Goal: Task Accomplishment & Management: Manage account settings

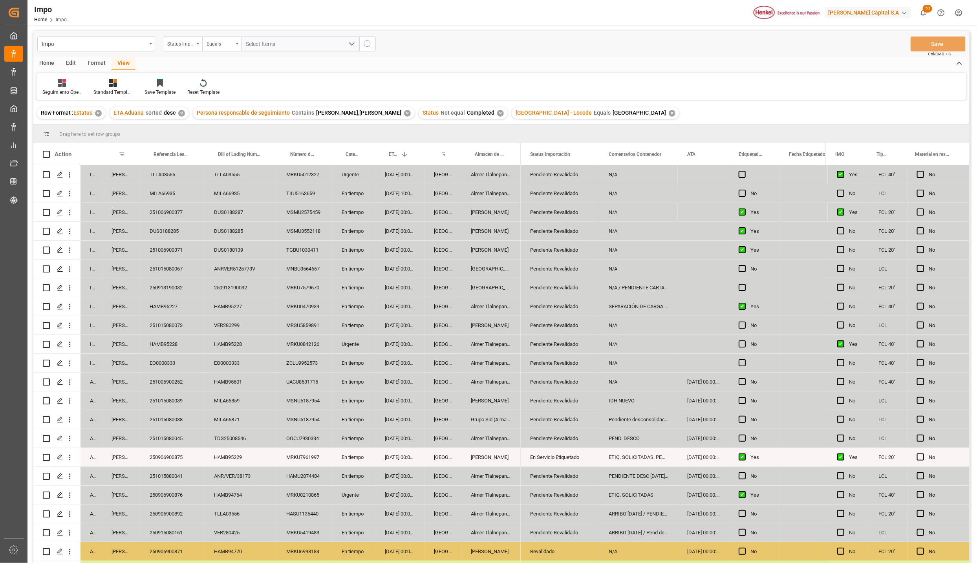
click at [49, 497] on input "Press Space to toggle row selection (unchecked)" at bounding box center [46, 495] width 7 height 7
click at [47, 496] on input "Press Space to toggle row selection (checked)" at bounding box center [46, 495] width 7 height 7
click at [48, 496] on input "Press Space to toggle row selection (unchecked)" at bounding box center [46, 495] width 7 height 7
checkbox input "true"
click at [67, 65] on div "Edit" at bounding box center [71, 63] width 22 height 13
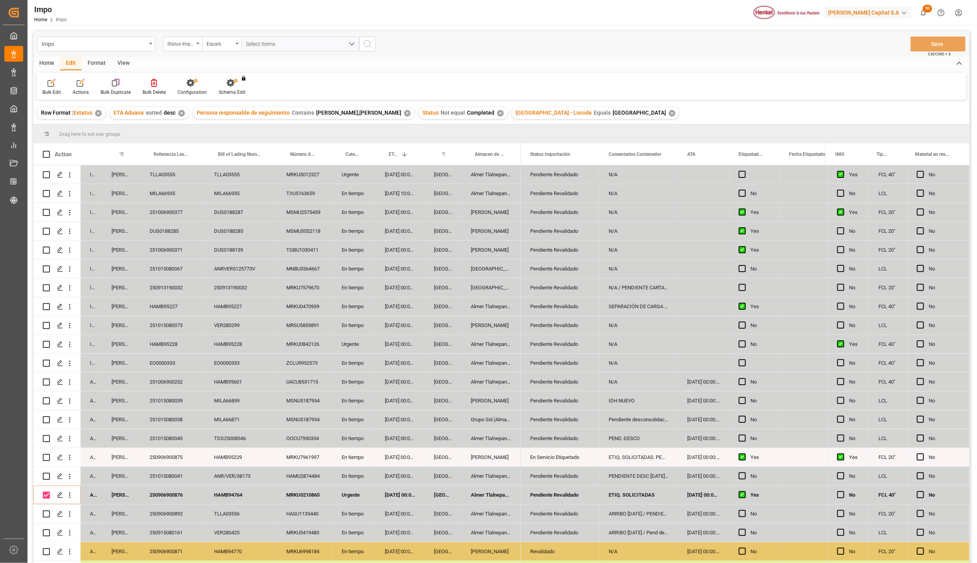
click at [121, 86] on div at bounding box center [116, 83] width 30 height 8
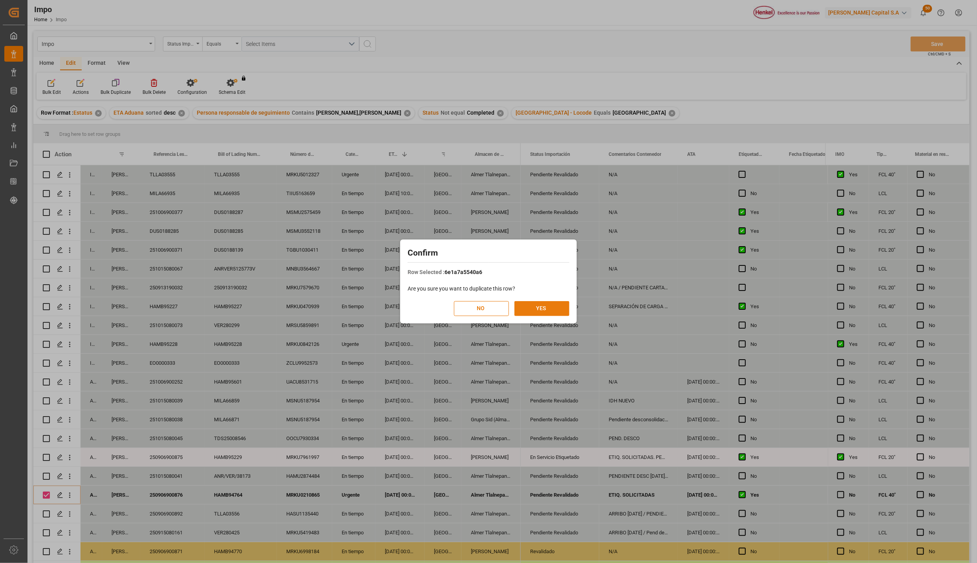
click at [543, 309] on button "YES" at bounding box center [542, 308] width 55 height 15
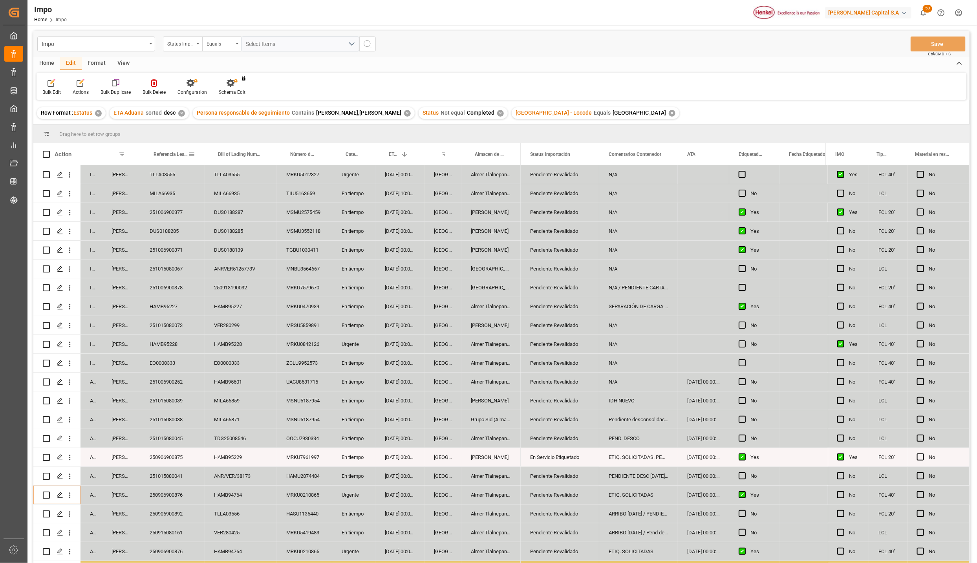
click at [192, 154] on span at bounding box center [191, 154] width 7 height 7
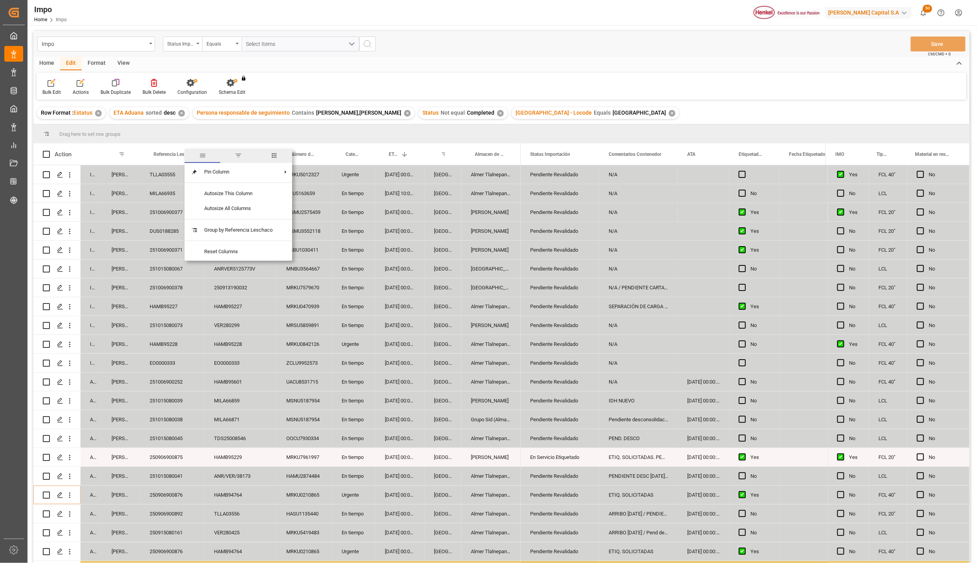
click at [234, 157] on span "filter" at bounding box center [238, 156] width 36 height 14
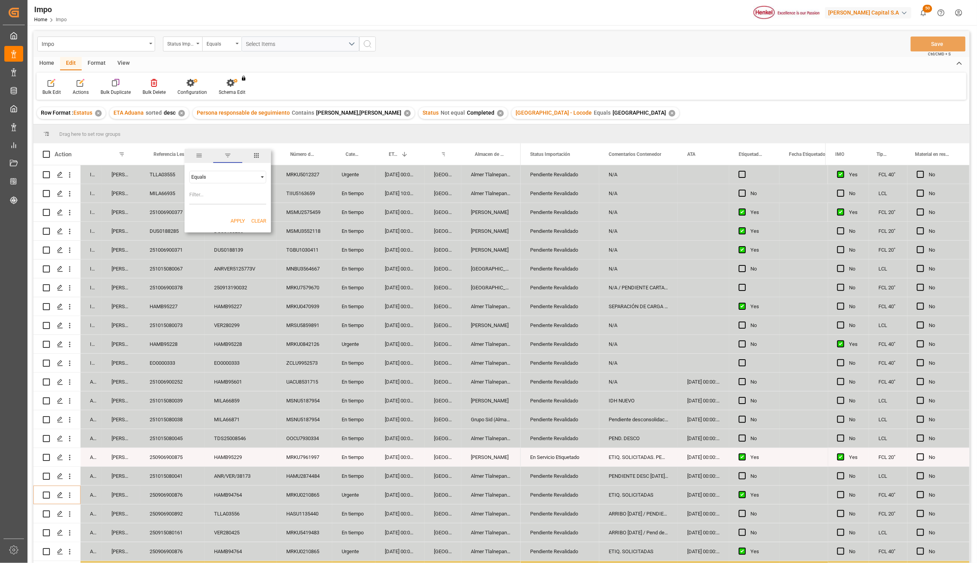
click at [223, 203] on input "Filter Value" at bounding box center [227, 197] width 77 height 16
click at [226, 200] on input "Filter Value" at bounding box center [227, 197] width 77 height 16
type input "250906900876"
click at [237, 218] on button "Apply" at bounding box center [238, 221] width 15 height 8
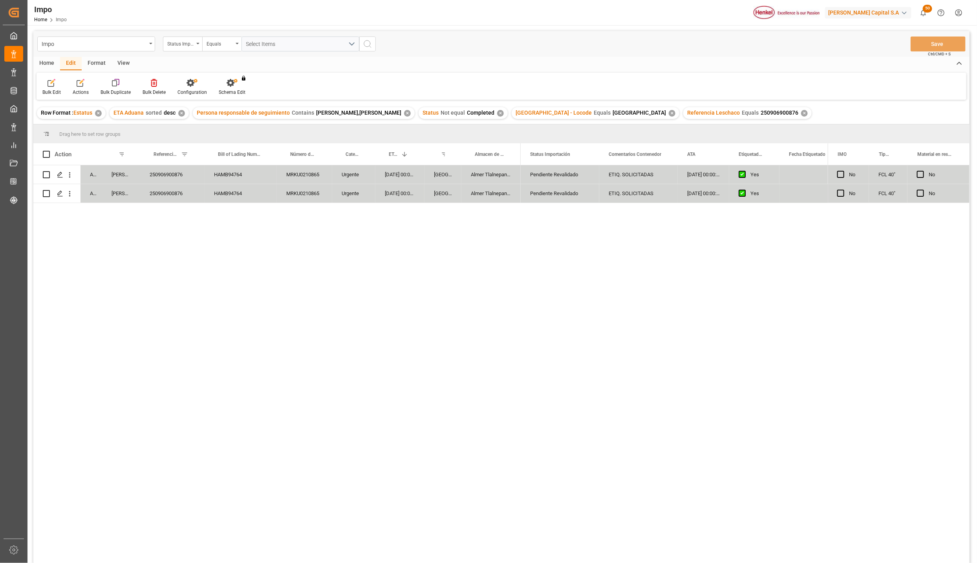
click at [741, 171] on div "Press SPACE to select this row." at bounding box center [745, 175] width 12 height 18
click at [739, 177] on span "Press SPACE to select this row." at bounding box center [742, 174] width 7 height 7
click at [745, 171] on input "Press SPACE to select this row." at bounding box center [745, 171] width 0 height 0
click at [754, 257] on div "Pendiente Revalidado ETIQ. SOLICITADAS 22-09-2025 00:00:00 No NOM-050 Y NOM-003…" at bounding box center [674, 366] width 307 height 403
click at [936, 41] on button "Save" at bounding box center [938, 44] width 55 height 15
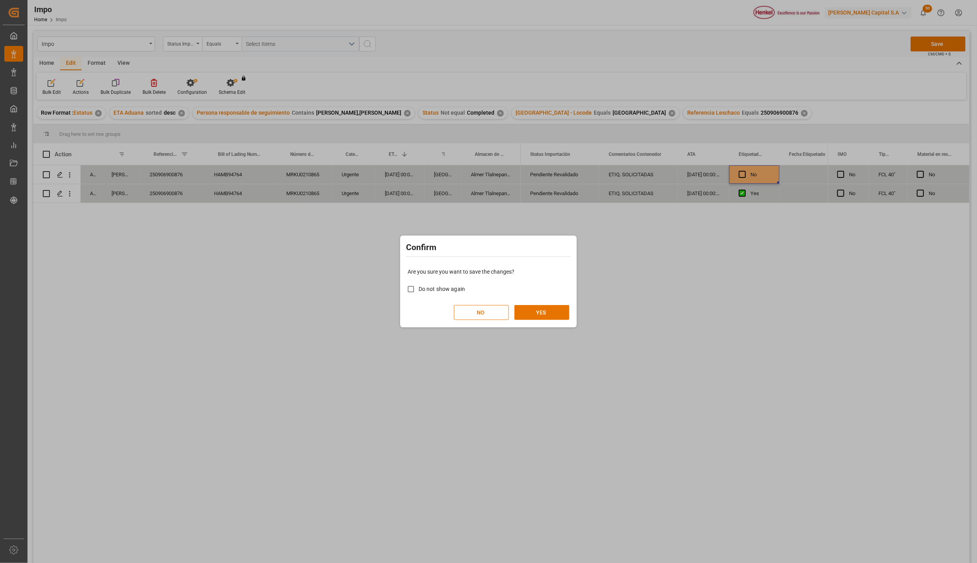
click at [526, 303] on div "Are you sure you want to save the changes? Do not show again NO YES" at bounding box center [488, 293] width 173 height 63
click at [530, 309] on button "YES" at bounding box center [542, 312] width 55 height 15
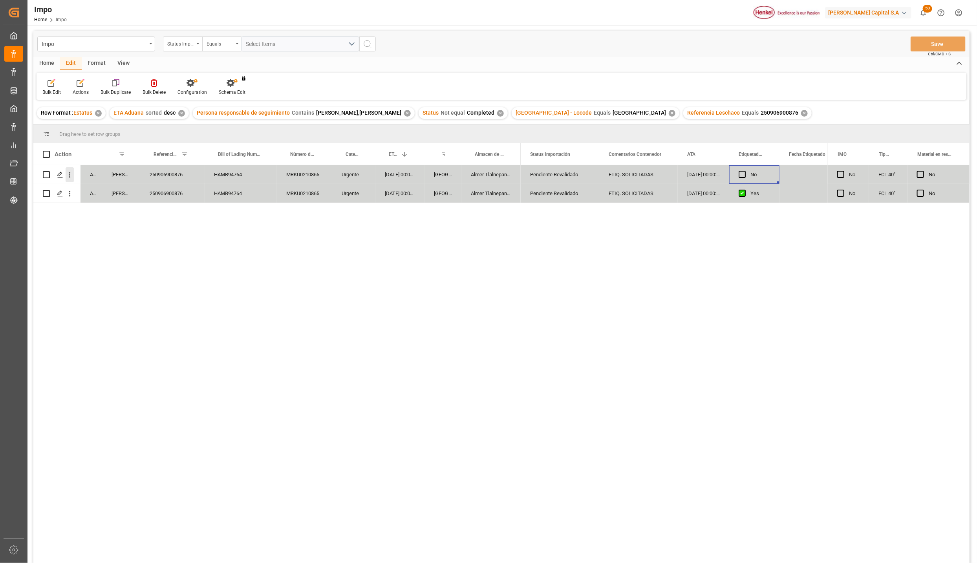
click at [68, 178] on icon "open menu" at bounding box center [70, 175] width 8 height 8
click at [77, 190] on icon "Press SPACE to select this row." at bounding box center [76, 191] width 8 height 8
click at [72, 193] on icon "open menu" at bounding box center [70, 194] width 8 height 8
click at [89, 211] on span "Open in new tab" at bounding box center [121, 210] width 71 height 8
click at [758, 177] on div "No" at bounding box center [761, 175] width 20 height 18
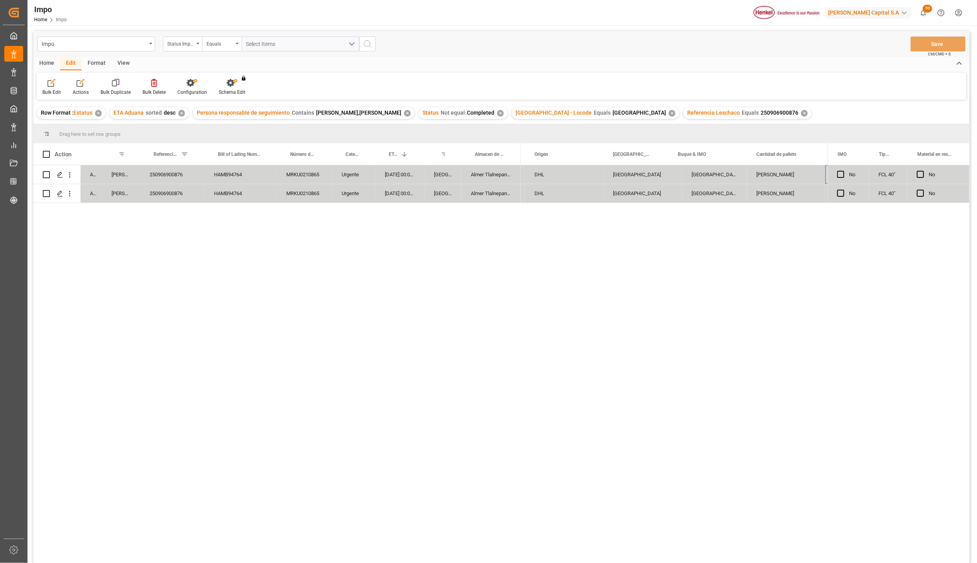
scroll to position [0, 865]
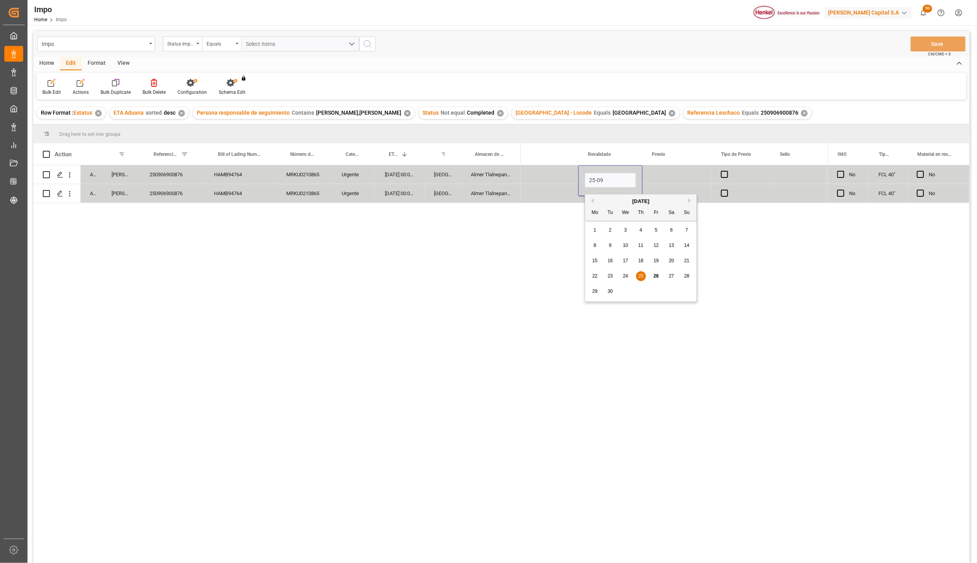
type input "25-09-2025"
click at [746, 286] on div "24 50 25-09-2025 N/A 24 50 N/A" at bounding box center [674, 366] width 307 height 403
click at [671, 197] on div "Press SPACE to select this row." at bounding box center [677, 193] width 69 height 18
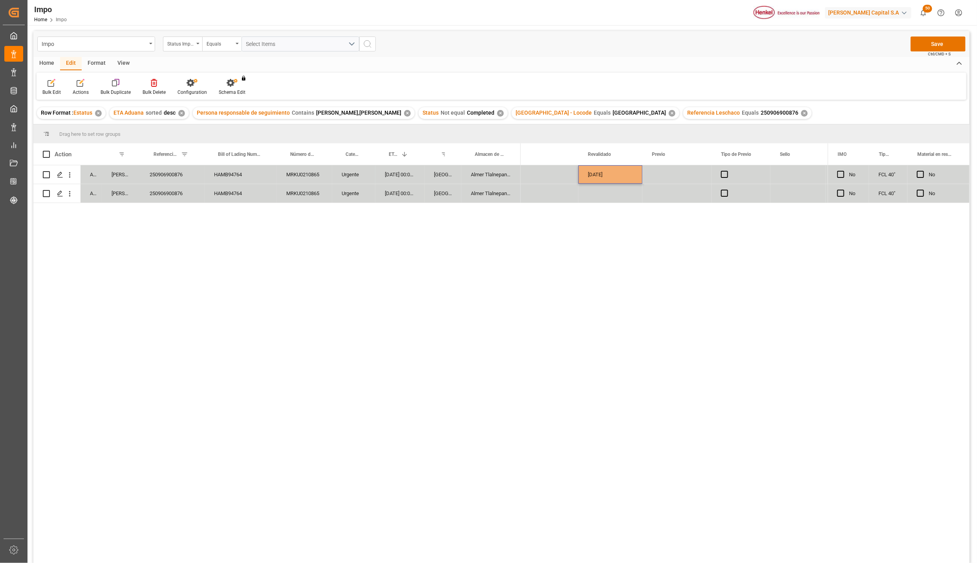
click at [612, 169] on div "25-09-2025" at bounding box center [611, 174] width 64 height 18
click at [603, 187] on div "Press SPACE to select this row." at bounding box center [611, 193] width 64 height 18
click at [641, 217] on div "24 50 25-09-2025 N/A 24 50 25-09-2025 N/A" at bounding box center [674, 366] width 307 height 403
click at [656, 174] on div "Press SPACE to select this row." at bounding box center [677, 174] width 69 height 18
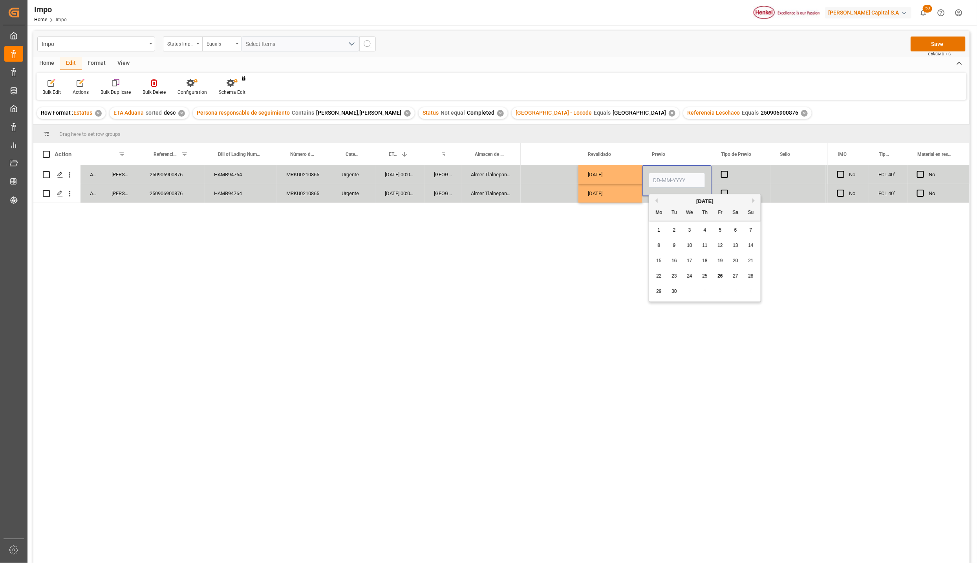
click at [660, 180] on input "Press SPACE to select this row." at bounding box center [677, 180] width 57 height 15
type input "[DATE]"
click at [768, 214] on div "24 50 25-09-2025 26-09-2025 N/A 24 50 25-09-2025 N/A" at bounding box center [674, 366] width 307 height 403
click at [717, 233] on div "24 50 25-09-2025 26-09-2025 N/A 24 50 25-09-2025 N/A" at bounding box center [674, 366] width 307 height 403
click at [681, 209] on div "24 50 25-09-2025 26-09-2025 N/A 24 50 25-09-2025 N/A" at bounding box center [674, 366] width 307 height 403
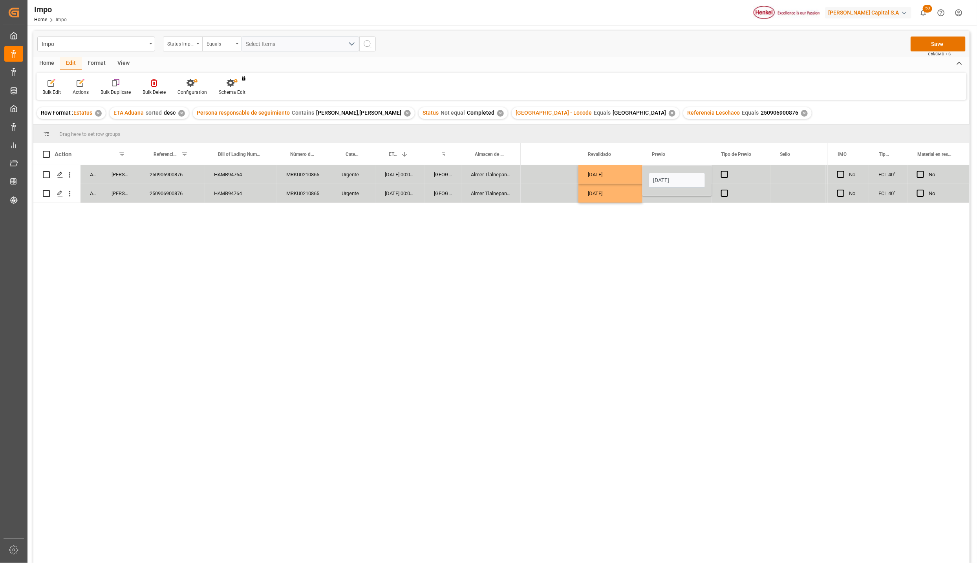
click at [676, 202] on div "Press SPACE to select this row." at bounding box center [677, 193] width 69 height 18
click at [676, 179] on div "[DATE]" at bounding box center [677, 174] width 69 height 18
click at [666, 192] on div "Press SPACE to select this row." at bounding box center [677, 193] width 69 height 18
click at [726, 174] on span "Press SPACE to select this row." at bounding box center [724, 174] width 7 height 7
click at [727, 171] on input "Press SPACE to select this row." at bounding box center [727, 171] width 0 height 0
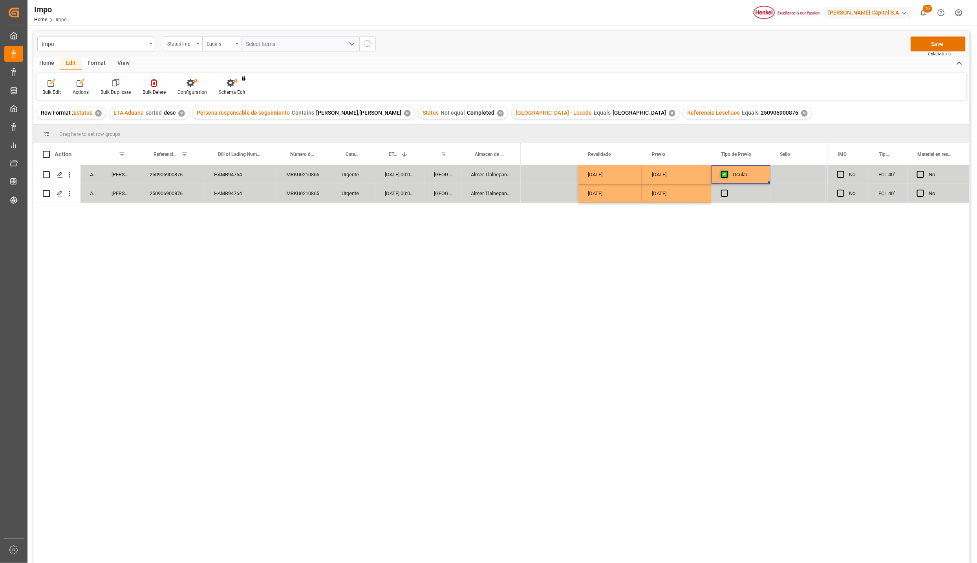
click at [725, 175] on span "Press SPACE to select this row." at bounding box center [724, 174] width 7 height 7
click at [727, 171] on input "Press SPACE to select this row." at bounding box center [727, 171] width 0 height 0
click at [720, 195] on div "Press SPACE to select this row." at bounding box center [741, 193] width 59 height 18
click at [724, 195] on span "Press SPACE to select this row." at bounding box center [724, 193] width 7 height 7
click at [727, 190] on input "Press SPACE to select this row." at bounding box center [727, 190] width 0 height 0
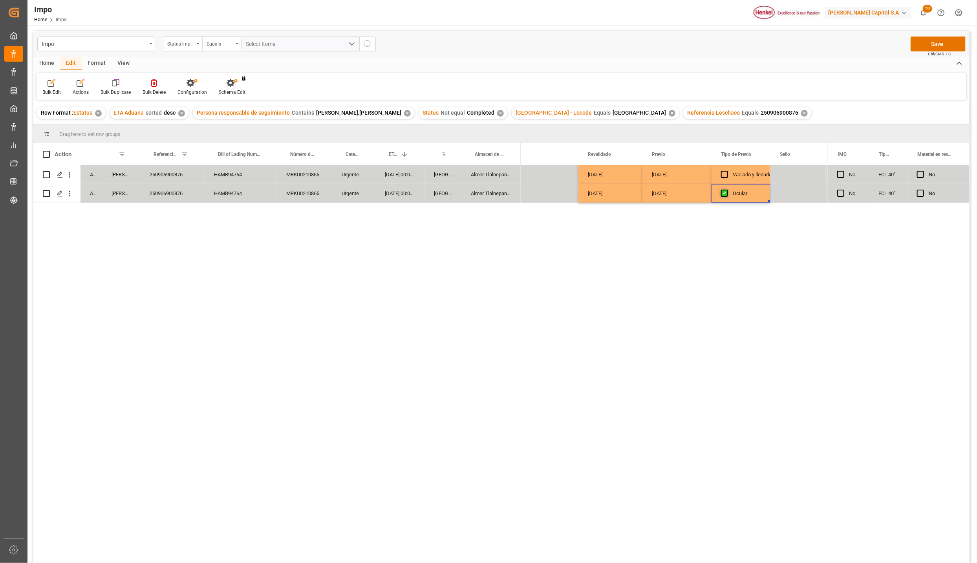
click at [724, 195] on span "Press SPACE to select this row." at bounding box center [724, 193] width 7 height 7
click at [727, 190] on input "Press SPACE to select this row." at bounding box center [727, 190] width 0 height 0
click at [732, 244] on div "24 50 25-09-2025 26-09-2025 Vaciado y llenado N/A 24 50 25-09-2025 26-09-2025 V…" at bounding box center [674, 366] width 307 height 403
click at [746, 203] on div "Vaciado y llenado" at bounding box center [741, 194] width 40 height 18
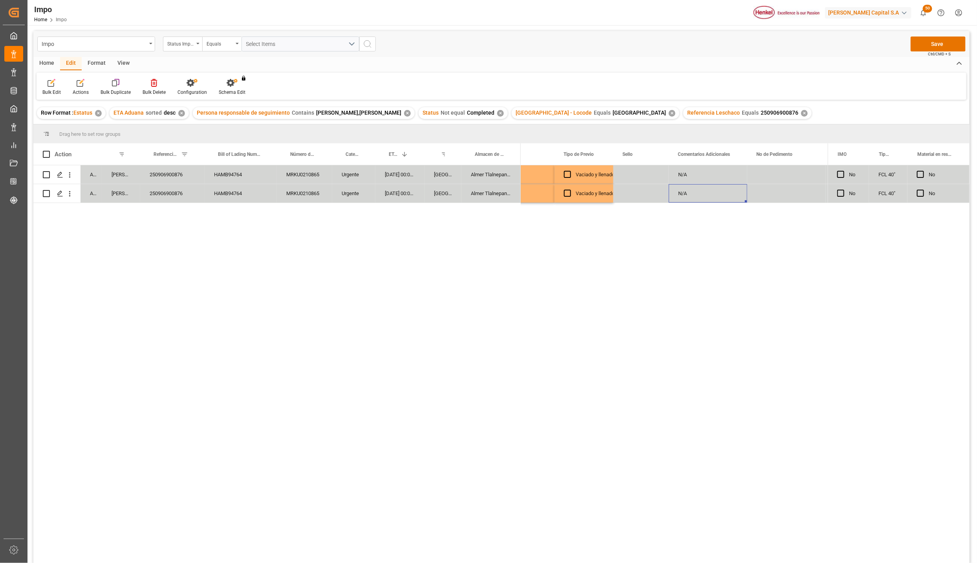
click at [771, 174] on div "Press SPACE to select this row." at bounding box center [787, 174] width 79 height 18
click at [771, 177] on input "Press SPACE to select this row." at bounding box center [787, 179] width 66 height 15
paste input "2025-09-26"
type input "2025-09-26"
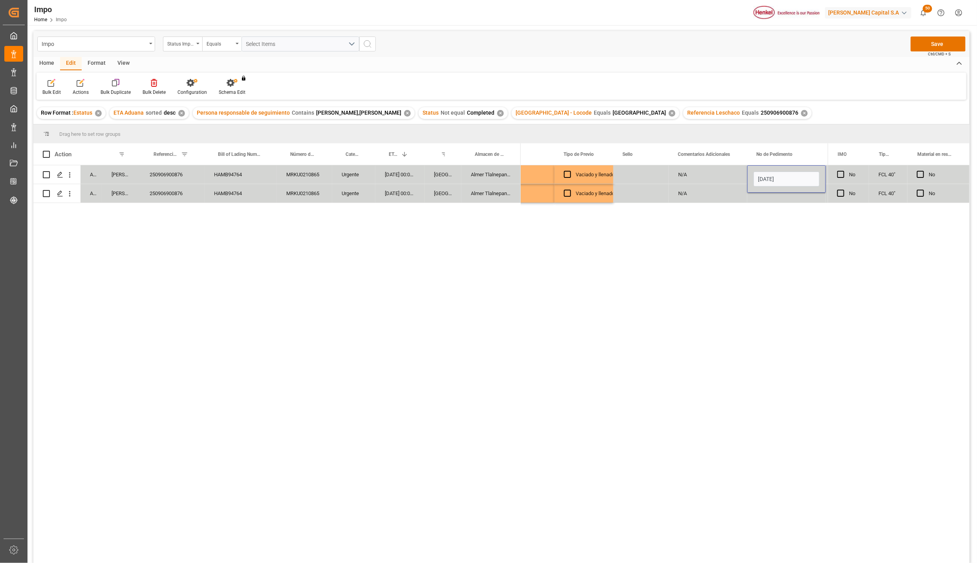
click at [768, 243] on div "25-09-2025 26-09-2025 Vaciado y llenado N/A 2025-09-26 N/A 25-09-2025 26-09-202…" at bounding box center [674, 366] width 307 height 403
drag, startPoint x: 791, startPoint y: 178, endPoint x: 754, endPoint y: 180, distance: 37.0
click at [754, 180] on input "2025-09-26" at bounding box center [787, 179] width 66 height 15
click at [766, 174] on input "Press SPACE to select this row." at bounding box center [787, 179] width 66 height 15
paste input "25 43 3108 5007684"
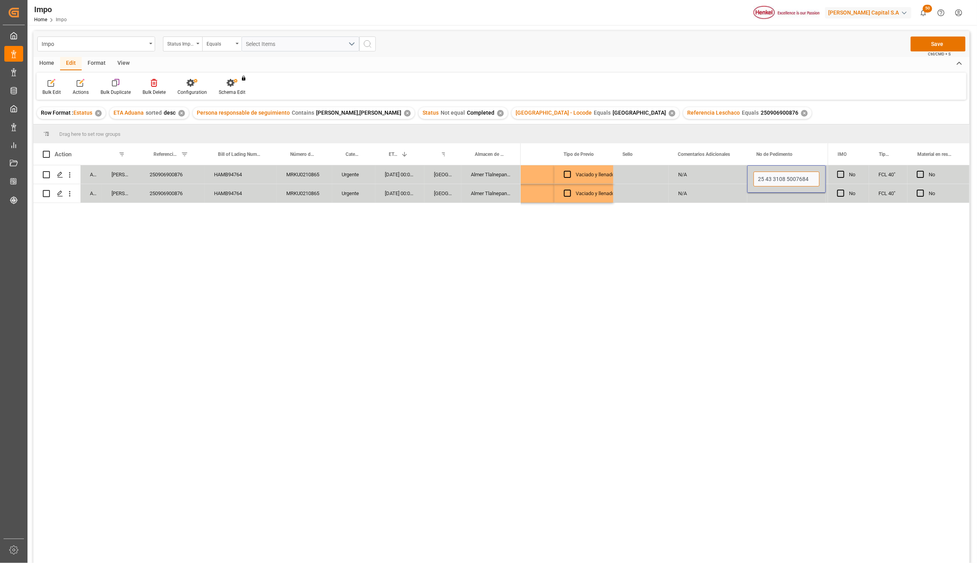
type input "25 43 3108 5007684"
click at [773, 286] on div "25-09-2025 26-09-2025 Vaciado y llenado N/A 25 43 3108 5007684 N/A 25-09-2025 2…" at bounding box center [674, 366] width 307 height 403
click at [929, 37] on button "Save" at bounding box center [938, 44] width 55 height 15
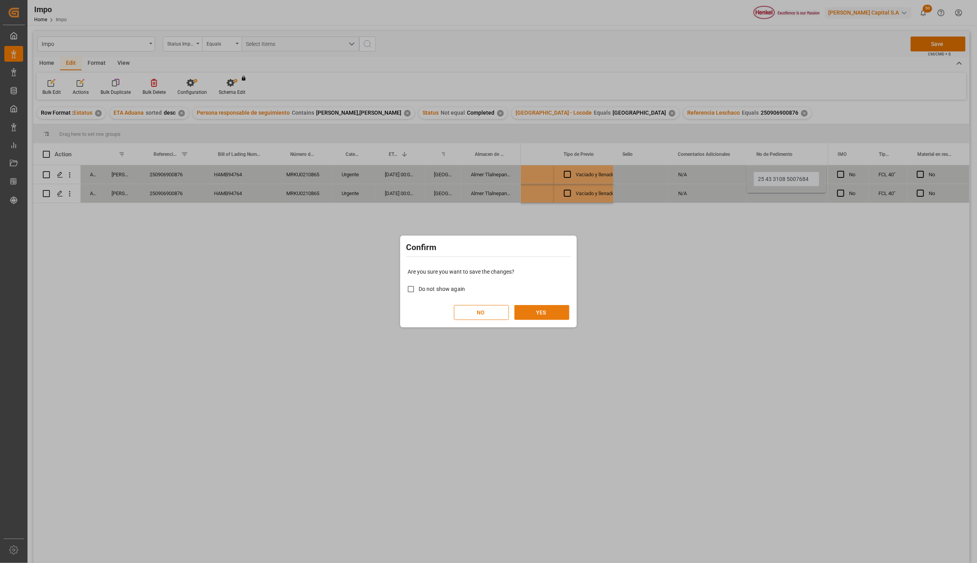
click at [536, 312] on button "YES" at bounding box center [542, 312] width 55 height 15
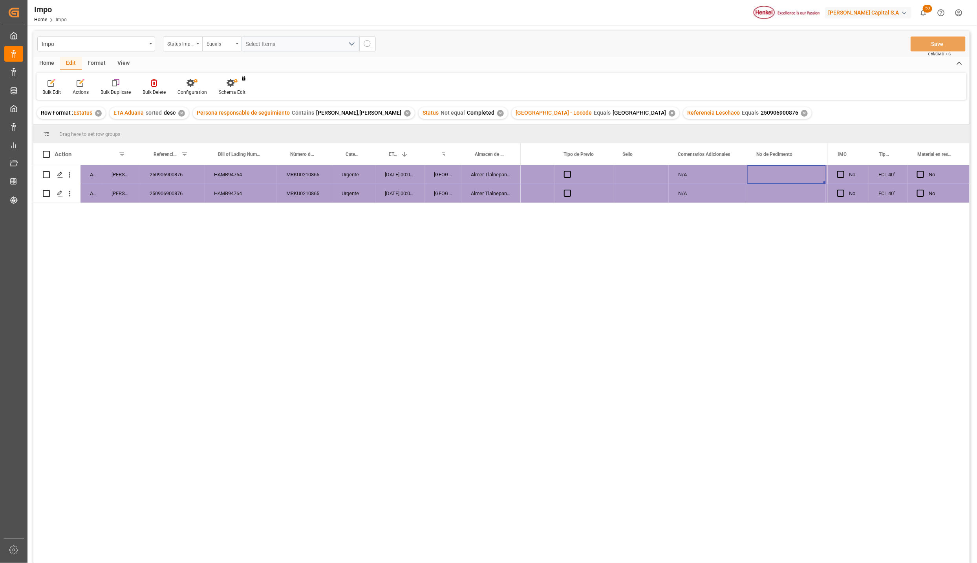
click at [801, 114] on div "✕" at bounding box center [804, 113] width 7 height 7
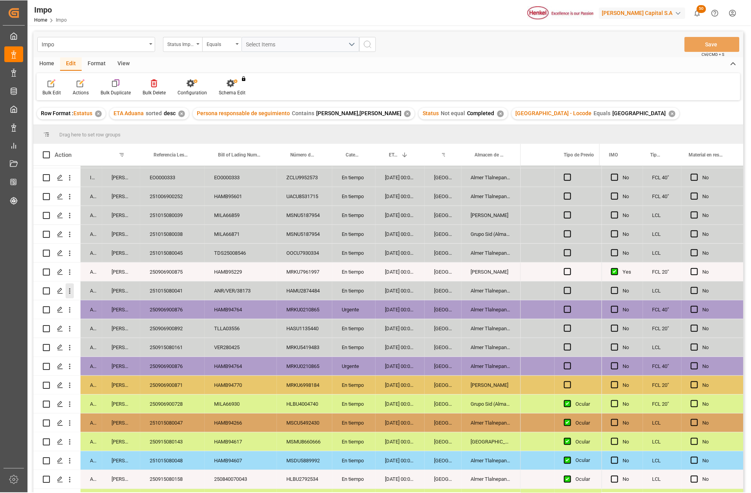
scroll to position [0, 1349]
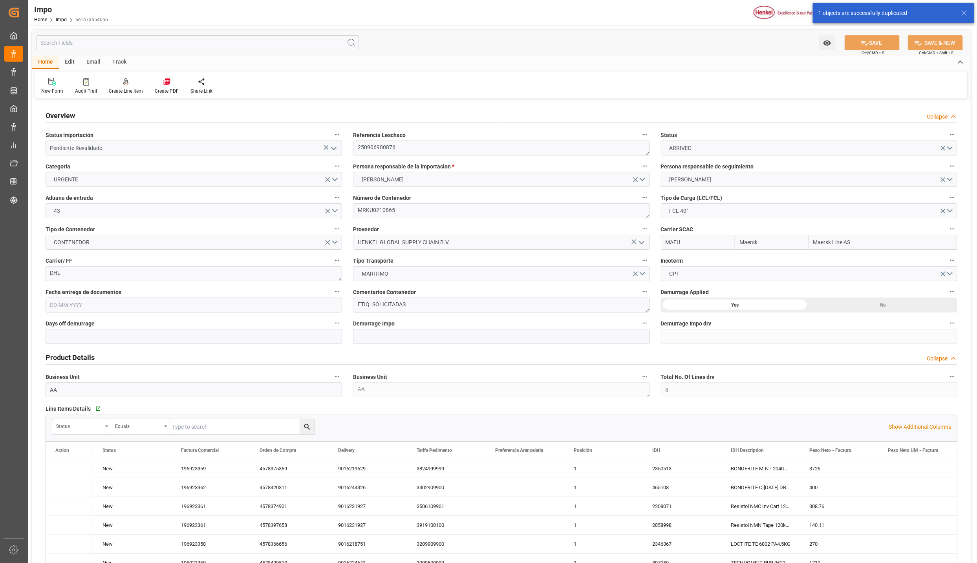
type input "Maersk"
type input "Maersk Line AS"
type input "8"
type input "50"
type input "24"
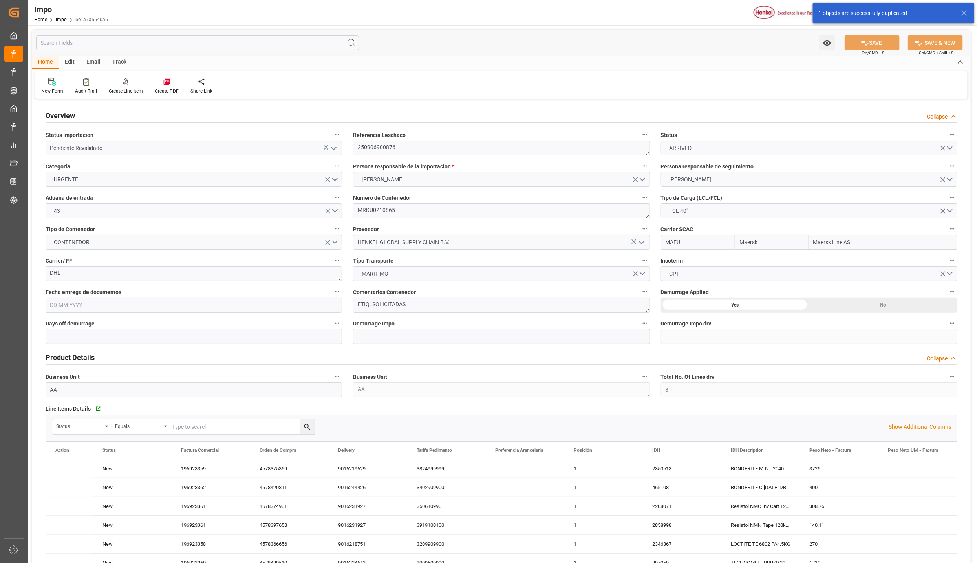
type input "[DATE]"
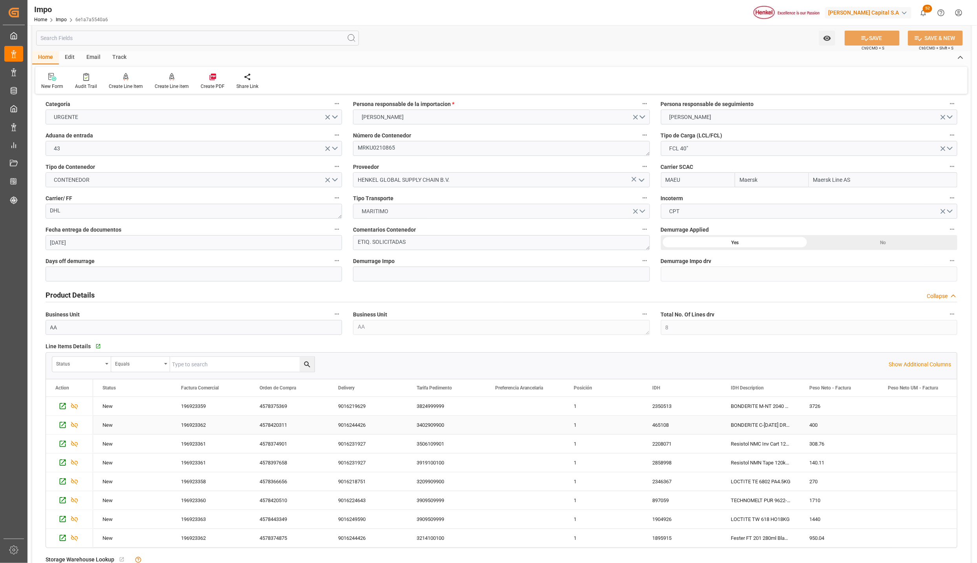
scroll to position [59, 0]
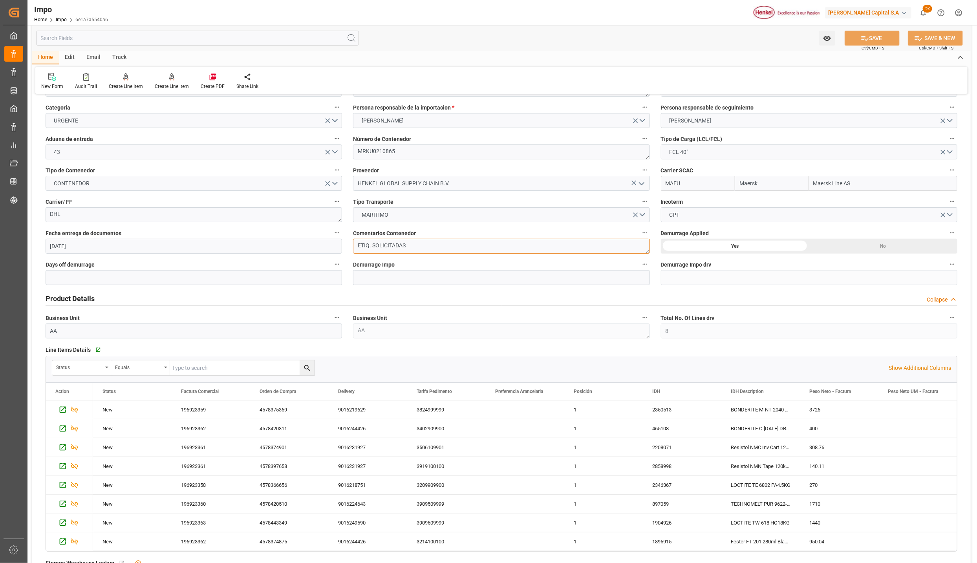
drag, startPoint x: 418, startPoint y: 249, endPoint x: 338, endPoint y: 238, distance: 80.1
click at [337, 238] on div "Overview Collapse Status Importación Pendiente Revalidado Referencia Leschaco 2…" at bounding box center [501, 518] width 939 height 953
type textarea "S"
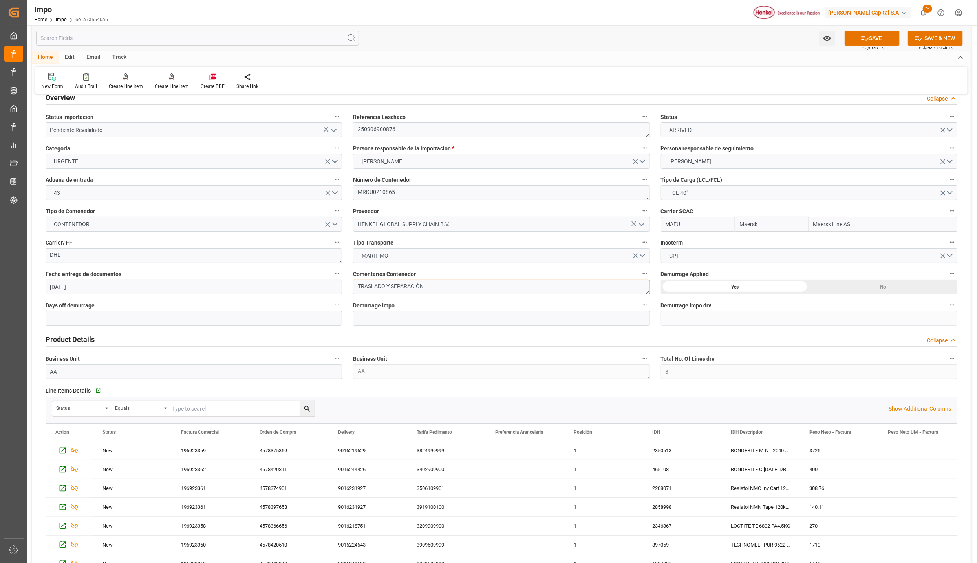
scroll to position [0, 0]
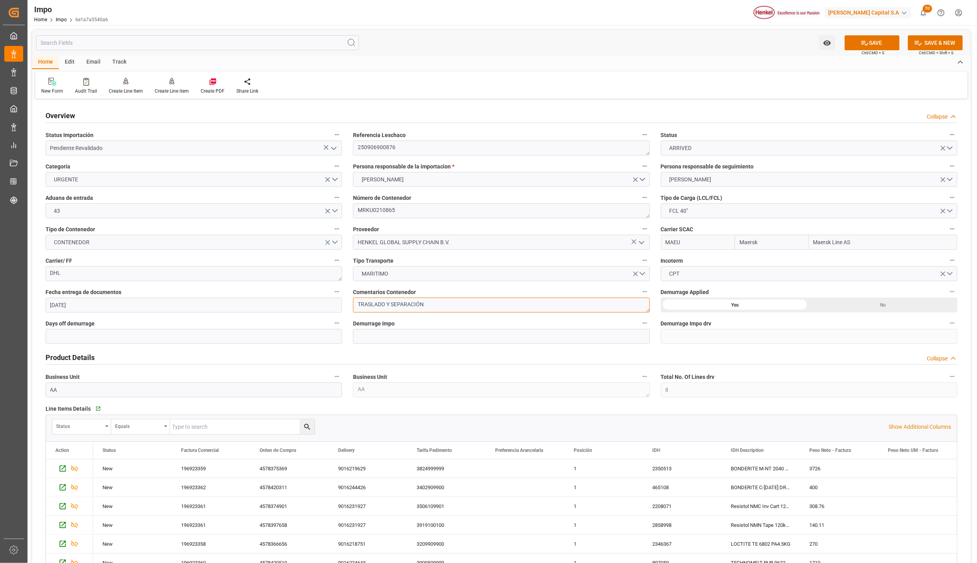
type textarea "TRASLADO Y SEPARACIÓN"
click at [337, 149] on icon "open menu" at bounding box center [333, 148] width 9 height 9
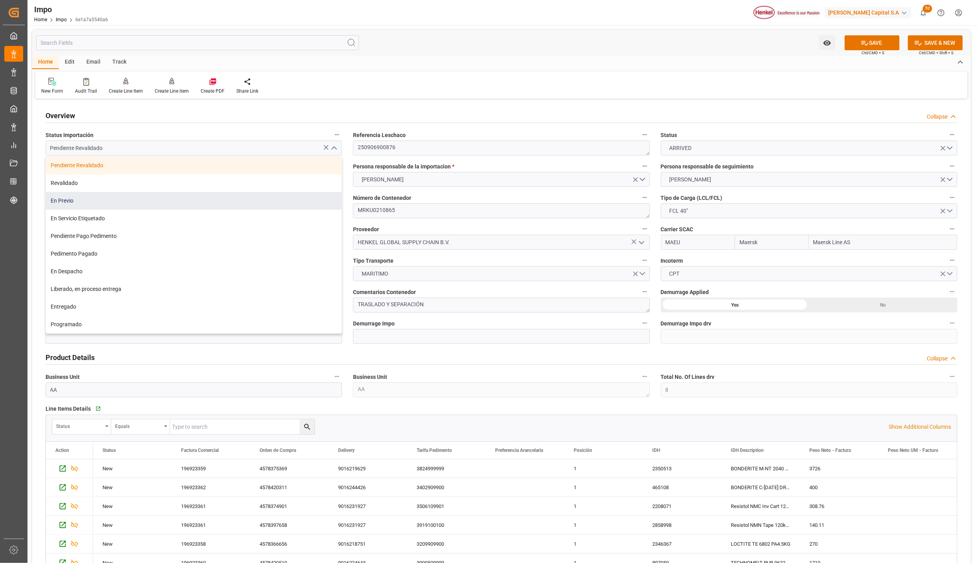
click at [97, 198] on div "En Previo" at bounding box center [194, 201] width 296 height 18
type input "En Previo"
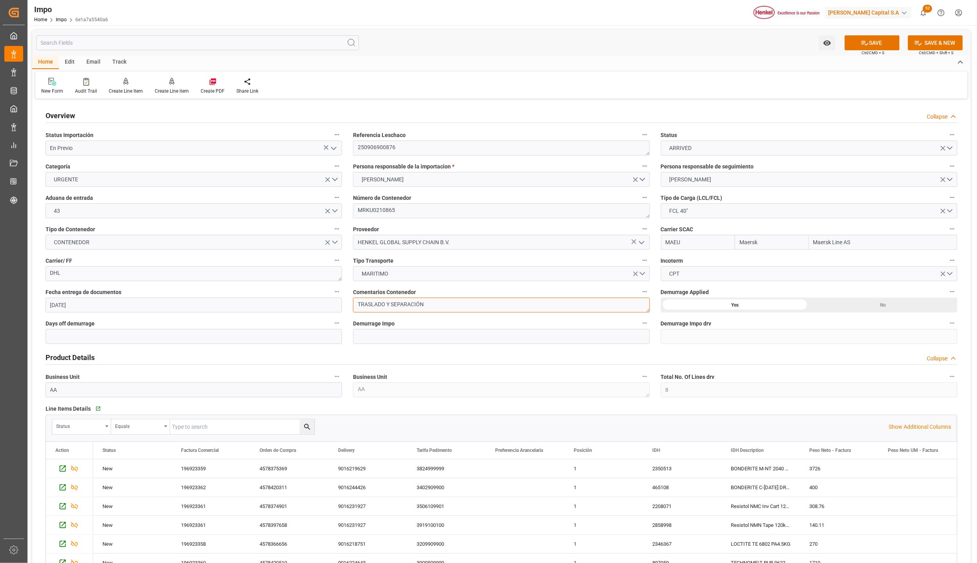
click at [438, 304] on textarea "TRASLADO Y SEPARACIÓN" at bounding box center [501, 305] width 297 height 15
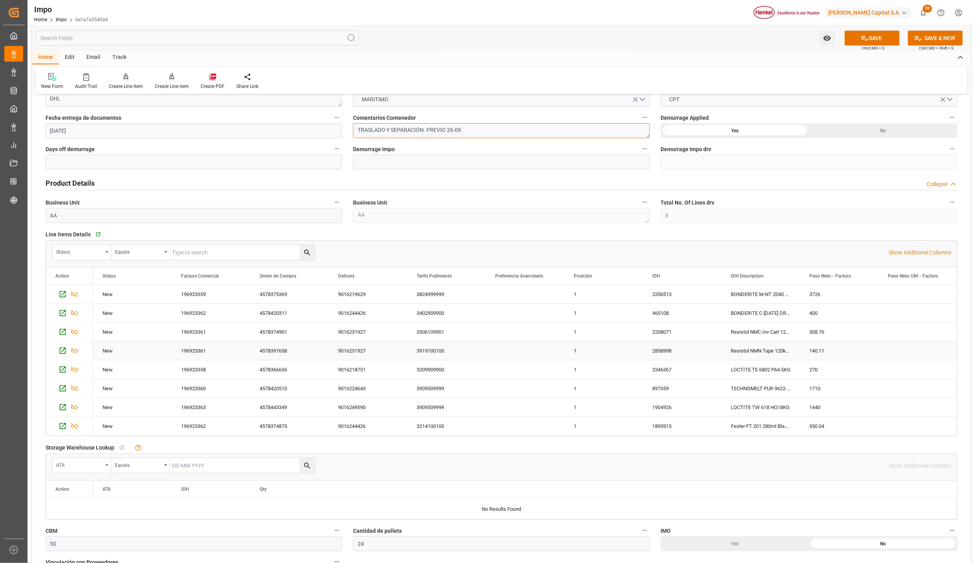
scroll to position [177, 0]
type textarea "TRASLADO Y SEPARACIÓN. PREVIO 26-09"
click at [73, 372] on icon "Press SPACE to select this row." at bounding box center [74, 367] width 8 height 8
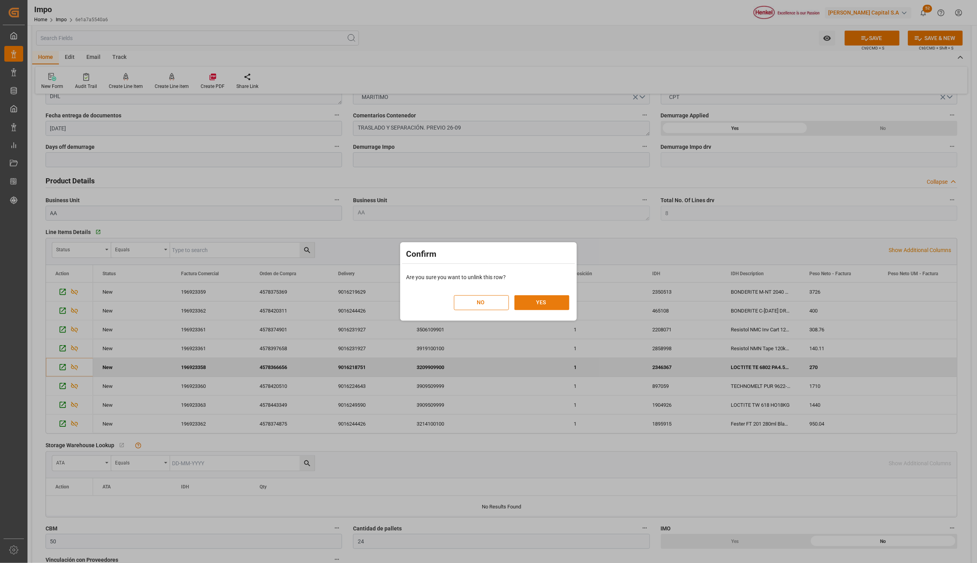
click at [530, 300] on button "YES" at bounding box center [542, 302] width 55 height 15
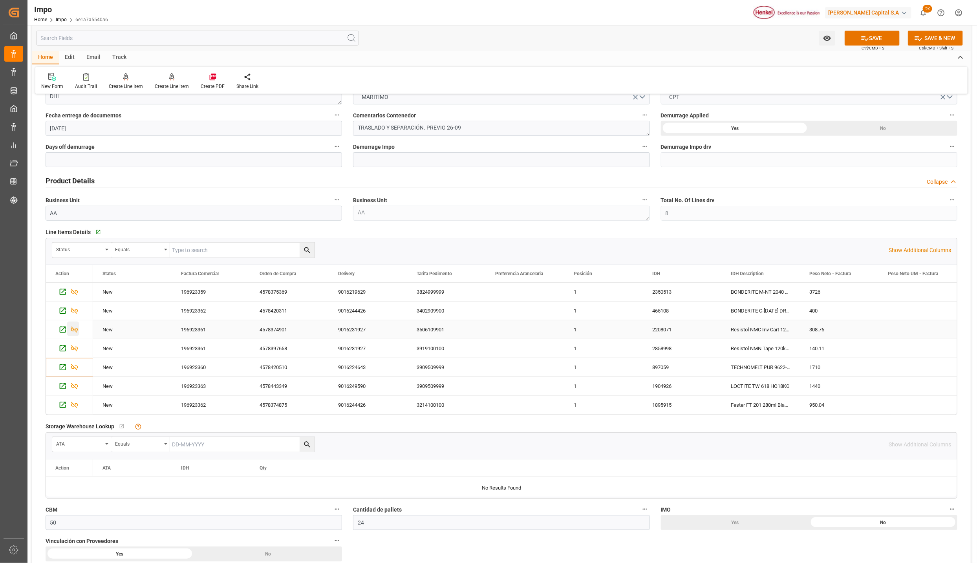
click at [75, 330] on icon "Press SPACE to select this row." at bounding box center [74, 330] width 8 height 8
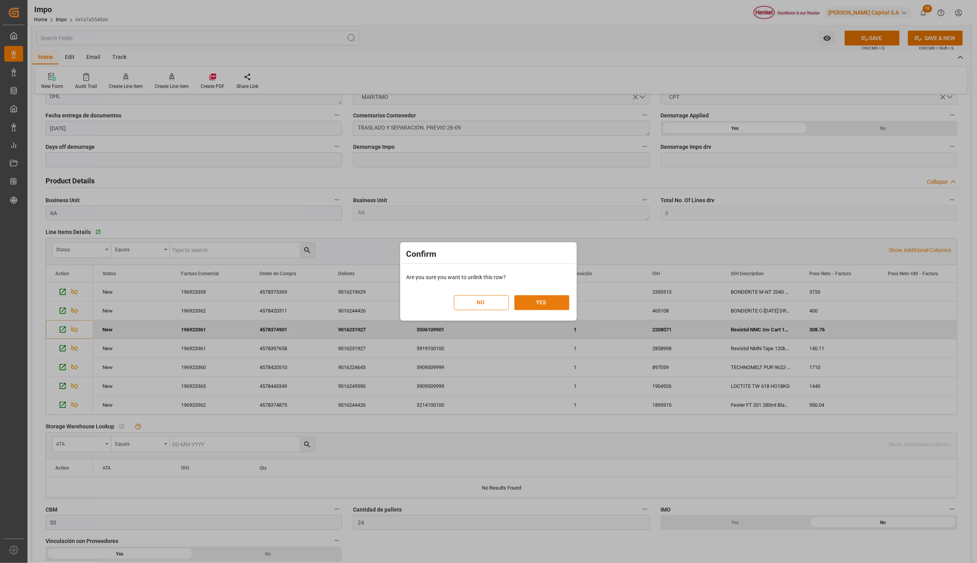
click at [535, 301] on button "YES" at bounding box center [542, 302] width 55 height 15
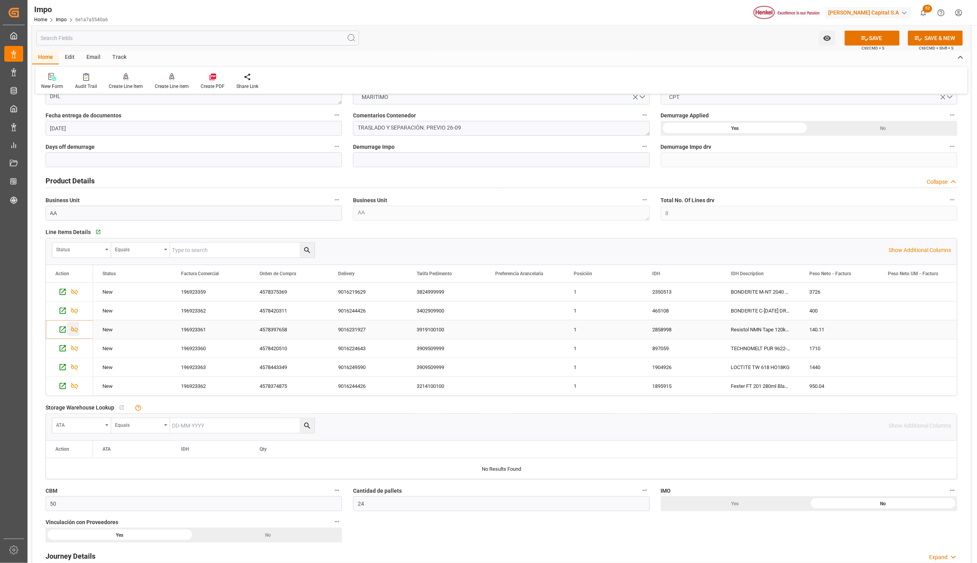
click at [75, 330] on icon "Press SPACE to select this row." at bounding box center [74, 330] width 8 height 8
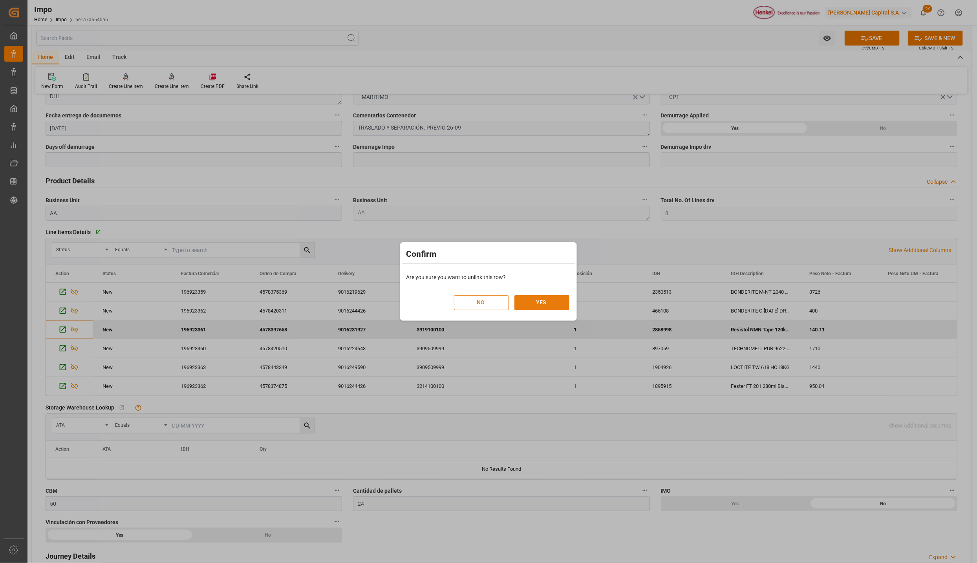
click at [555, 305] on button "YES" at bounding box center [542, 302] width 55 height 15
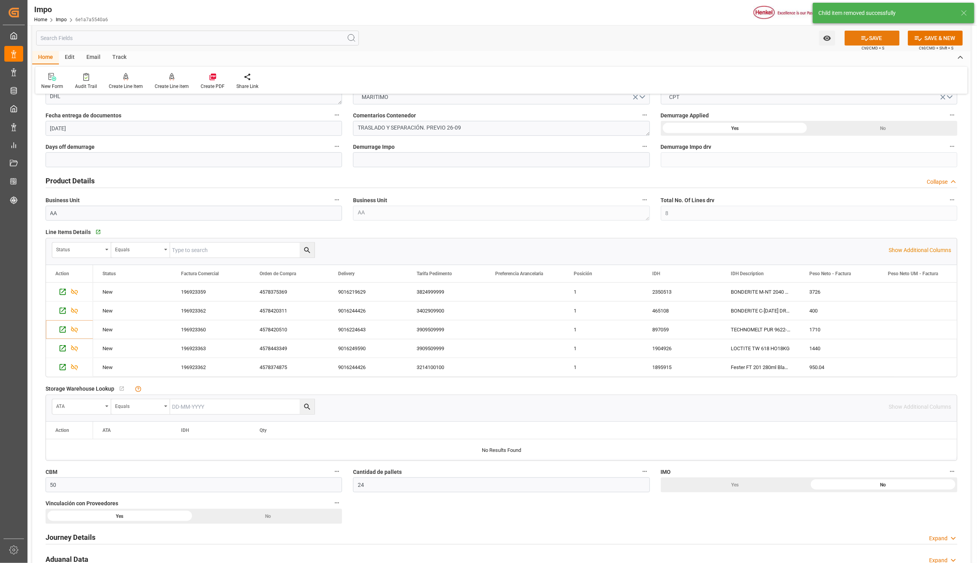
click at [865, 43] on button "SAVE" at bounding box center [872, 38] width 55 height 15
type input "5"
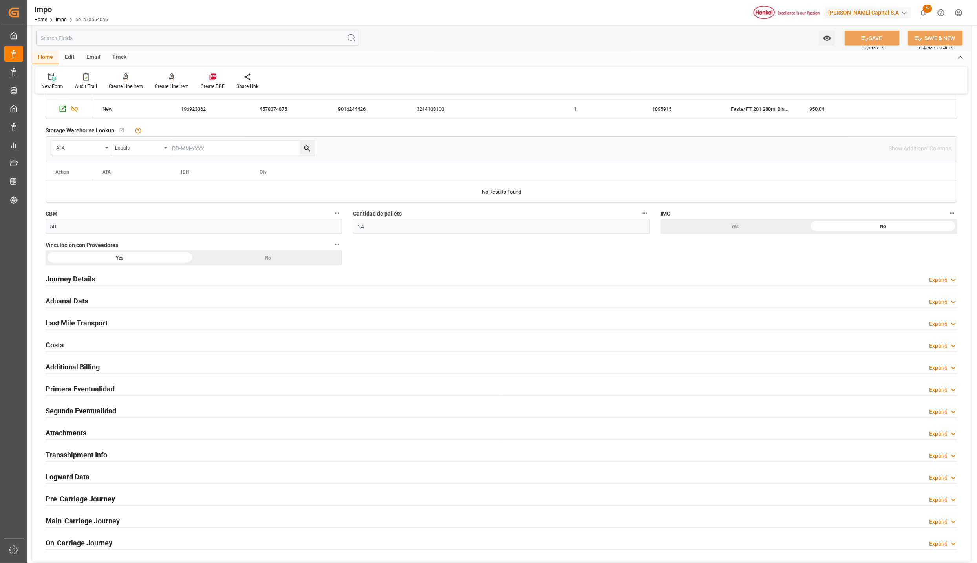
scroll to position [530, 0]
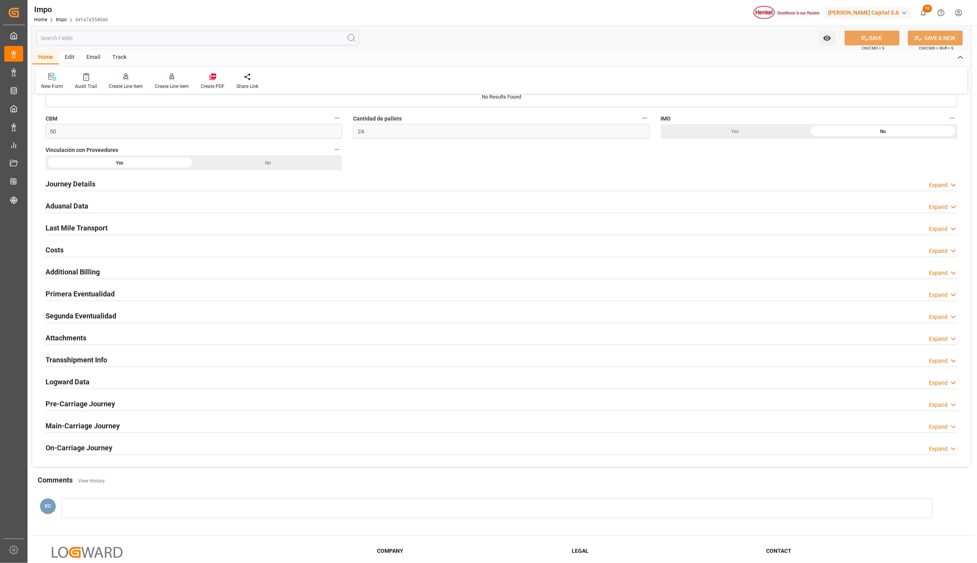
click at [360, 295] on div "Primera Eventualidad Expand" at bounding box center [502, 293] width 912 height 15
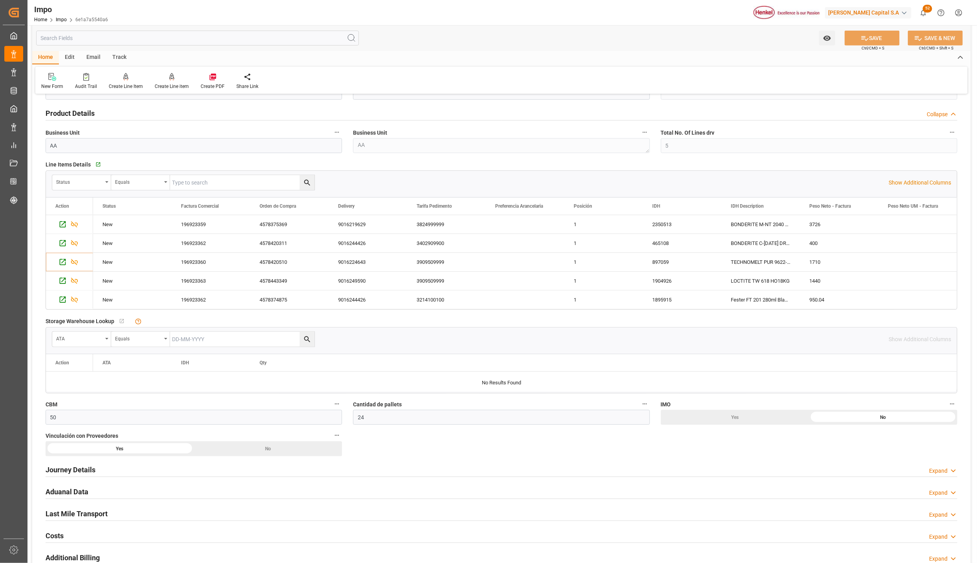
scroll to position [236, 0]
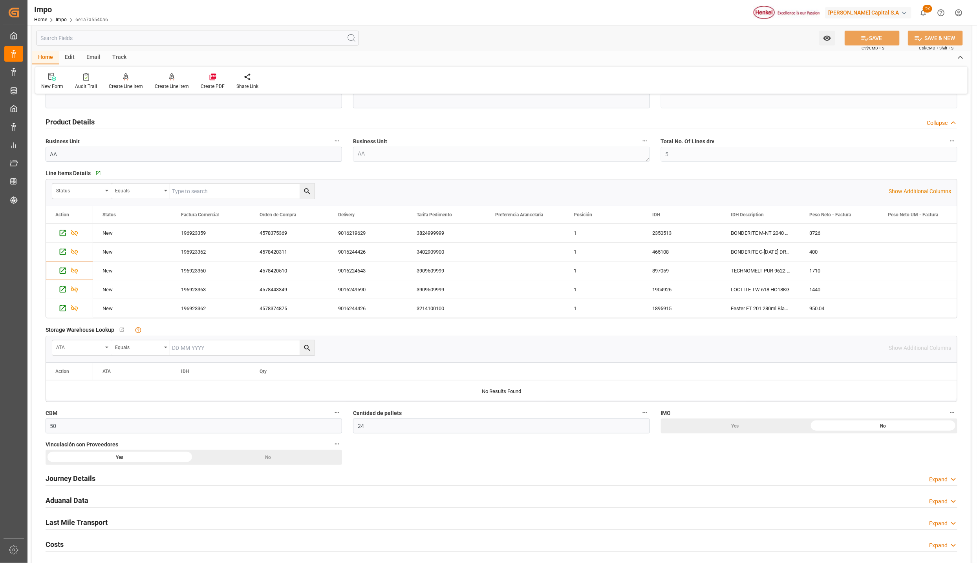
click at [72, 478] on h2 "Journey Details" at bounding box center [71, 478] width 50 height 11
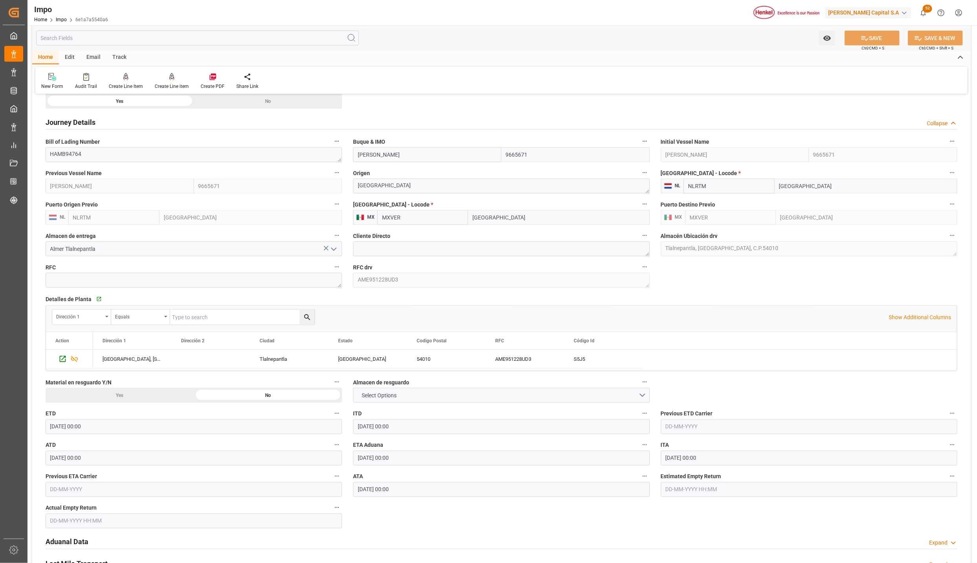
scroll to position [648, 0]
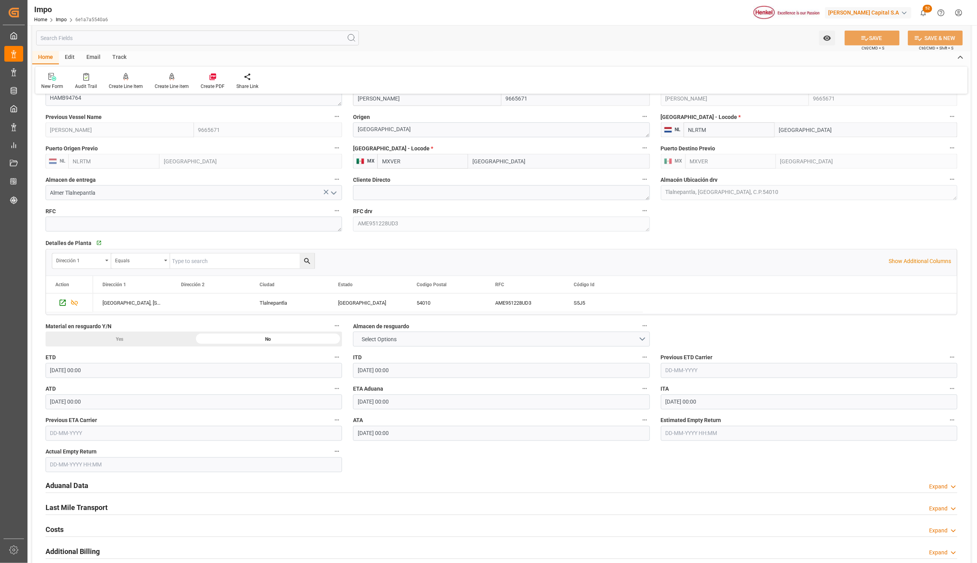
click at [74, 486] on h2 "Aduanal Data" at bounding box center [67, 486] width 43 height 11
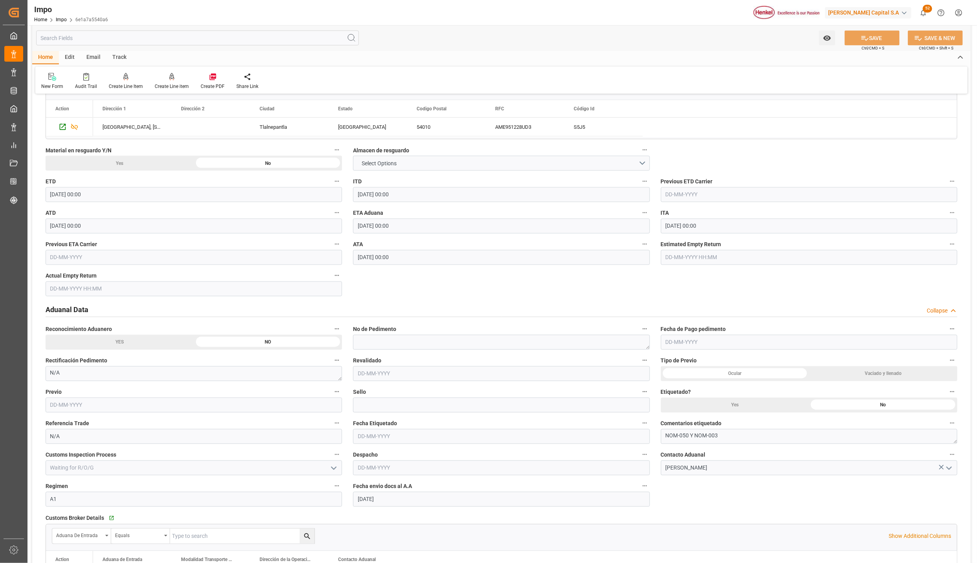
scroll to position [825, 0]
click at [367, 378] on input "text" at bounding box center [501, 373] width 297 height 15
type input "25-09-2025"
click at [131, 402] on input "text" at bounding box center [194, 404] width 297 height 15
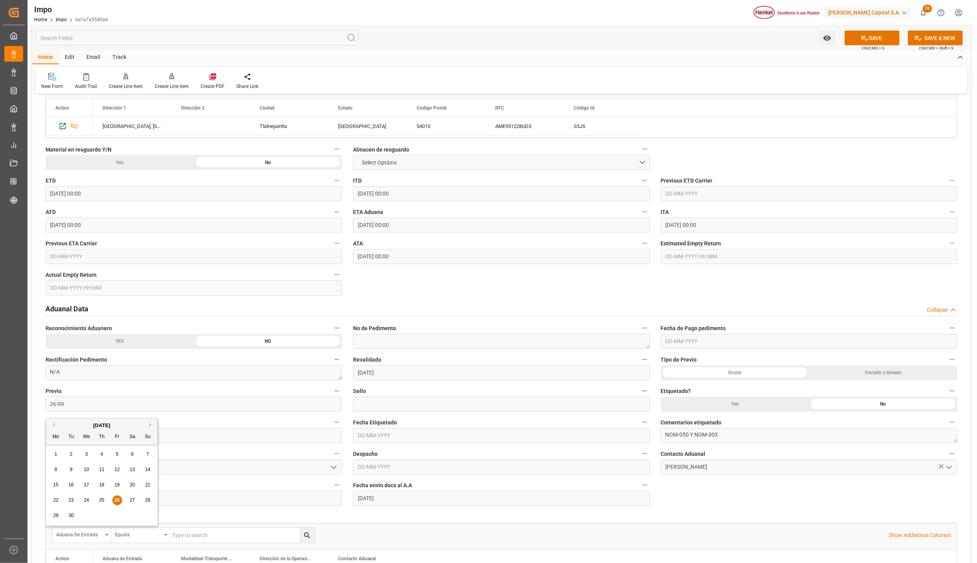
type input "[DATE]"
click at [862, 36] on icon at bounding box center [865, 38] width 8 height 8
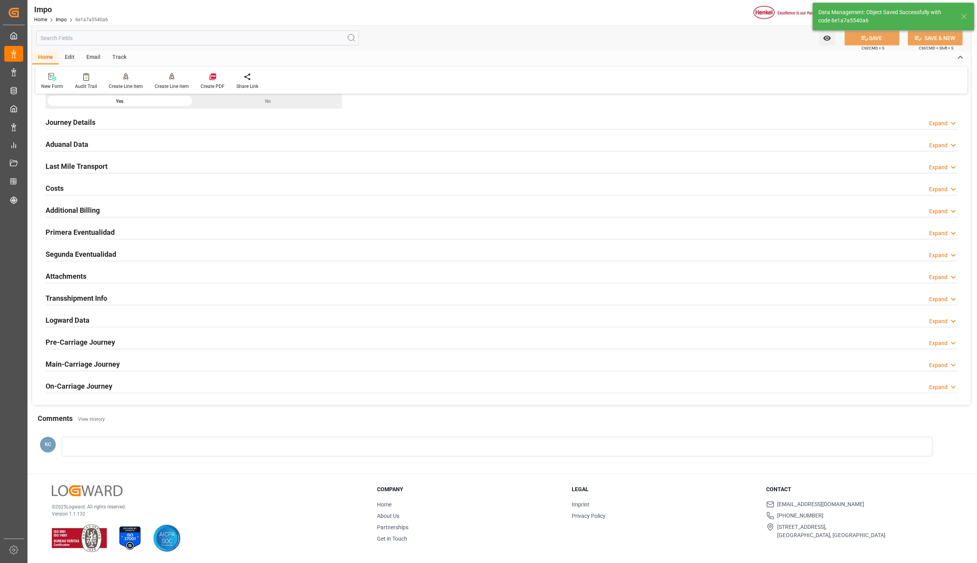
scroll to position [427, 0]
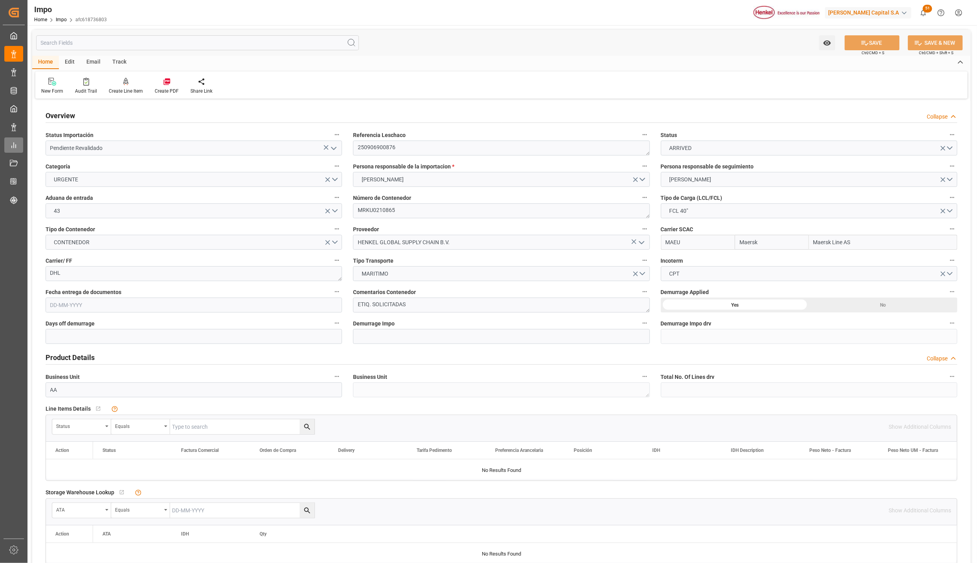
type input "Maersk"
type input "Maersk Line AS"
type input "50"
type input "24"
type input "[DATE]"
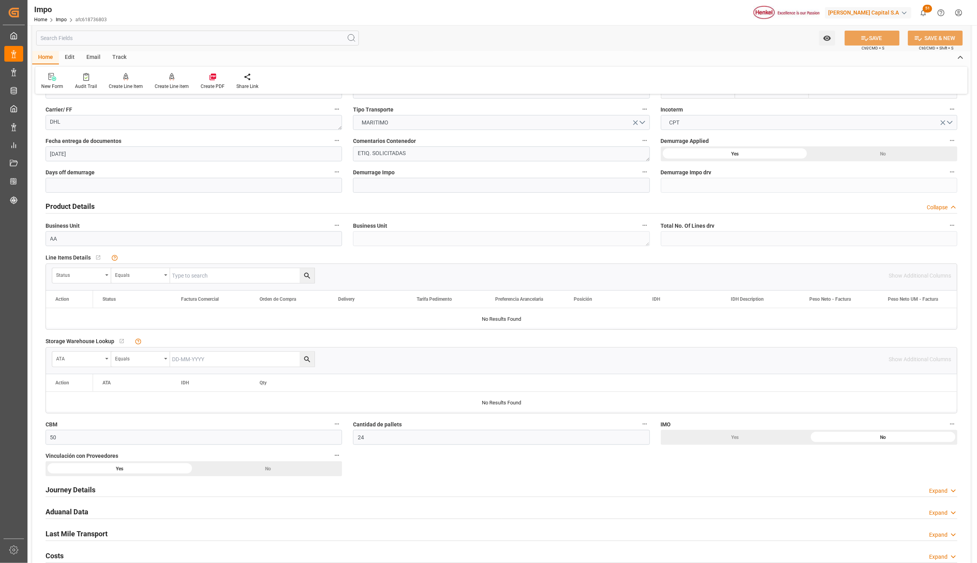
scroll to position [177, 0]
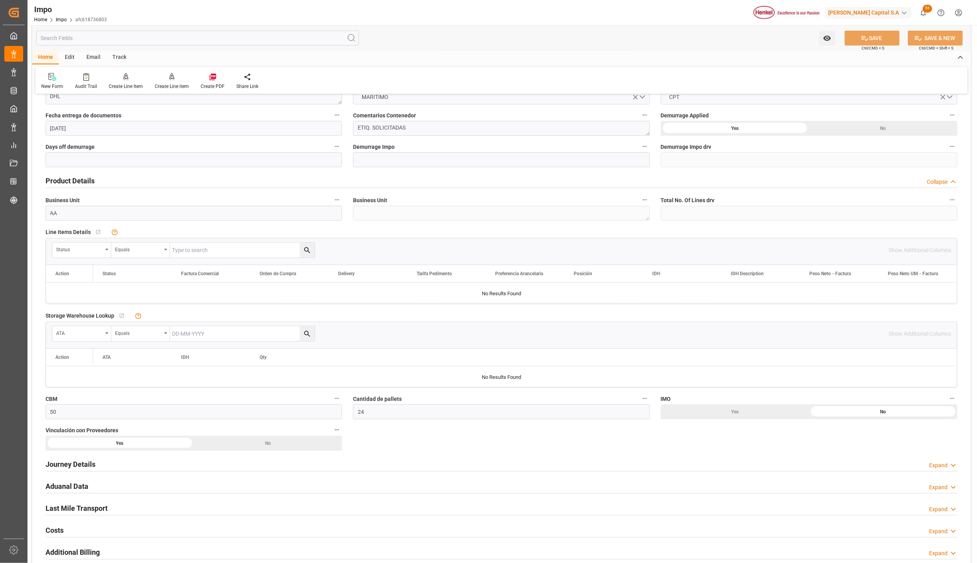
click at [64, 462] on h2 "Journey Details" at bounding box center [71, 464] width 50 height 11
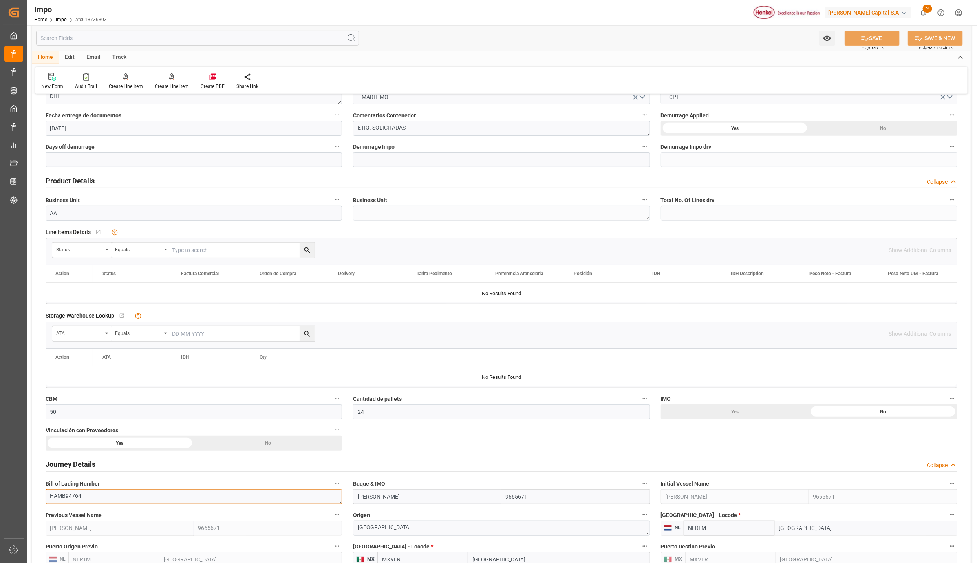
drag, startPoint x: 93, startPoint y: 495, endPoint x: 39, endPoint y: 490, distance: 54.5
click at [40, 490] on div "Bill of Lading Number HAMB94764" at bounding box center [194, 491] width 308 height 31
click at [106, 252] on div "Status" at bounding box center [81, 250] width 59 height 15
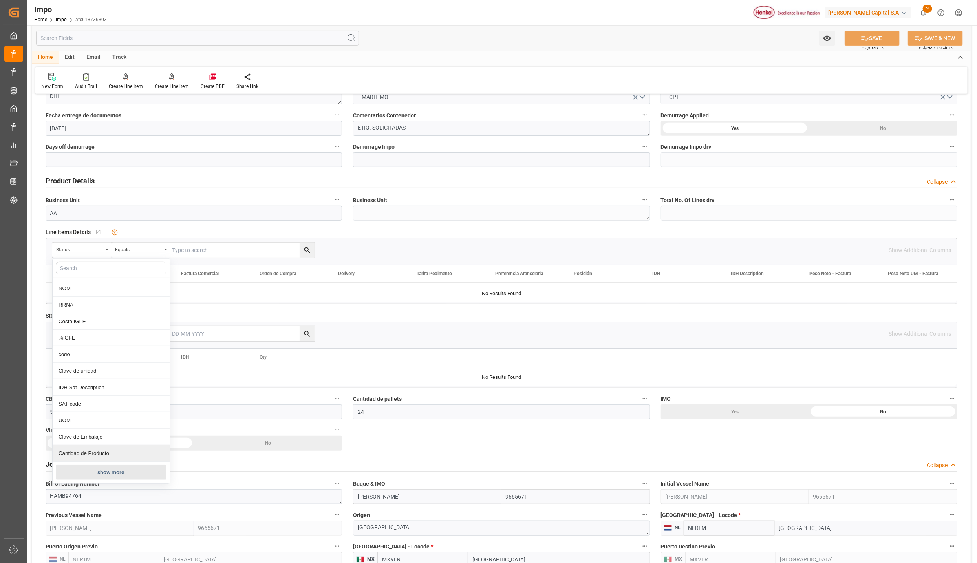
click at [107, 471] on button "show more" at bounding box center [111, 472] width 111 height 15
click at [72, 368] on div "Comentarios" at bounding box center [111, 366] width 117 height 16
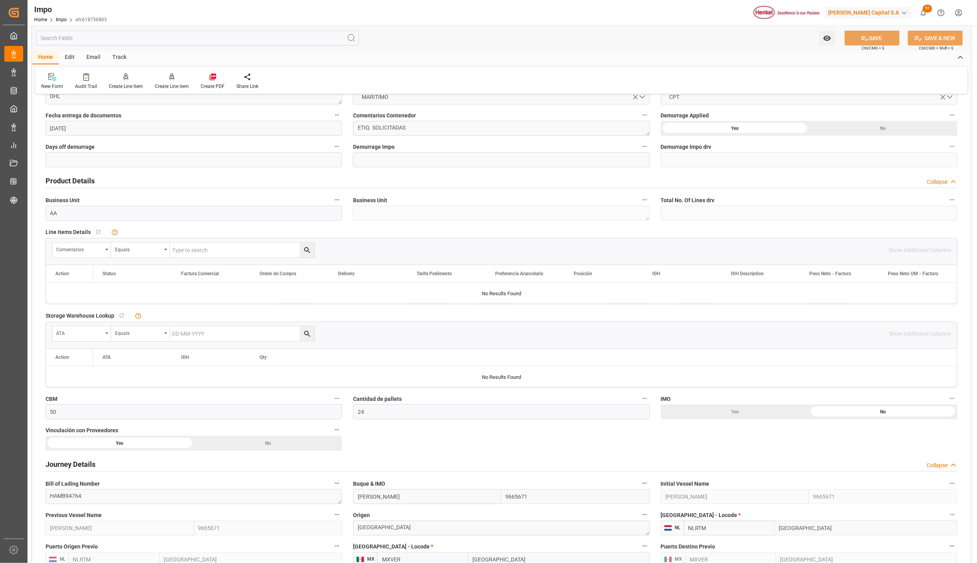
click at [185, 251] on input "text" at bounding box center [242, 250] width 145 height 15
paste input "HAMB94764"
type input "HAMB94764"
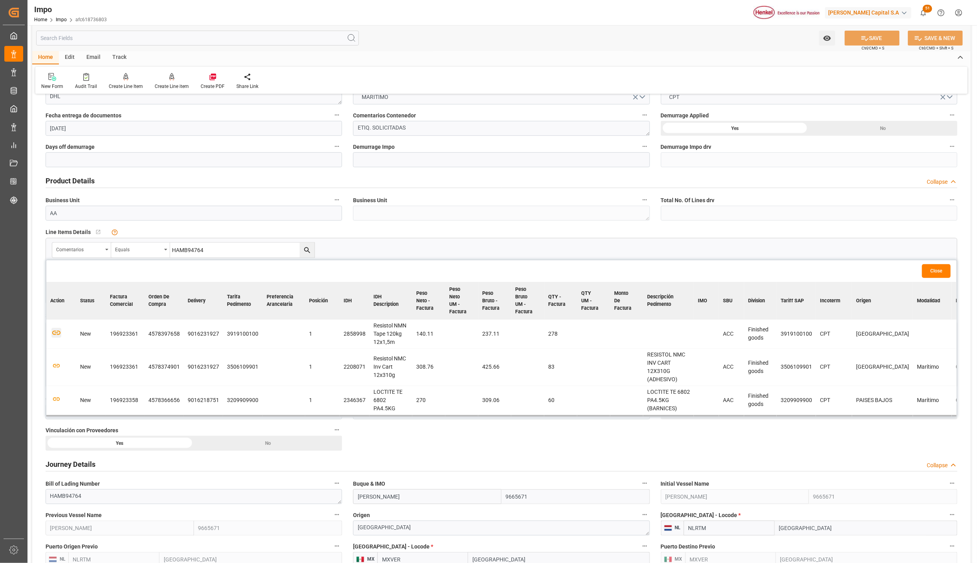
click at [57, 335] on icon "button" at bounding box center [56, 333] width 10 height 10
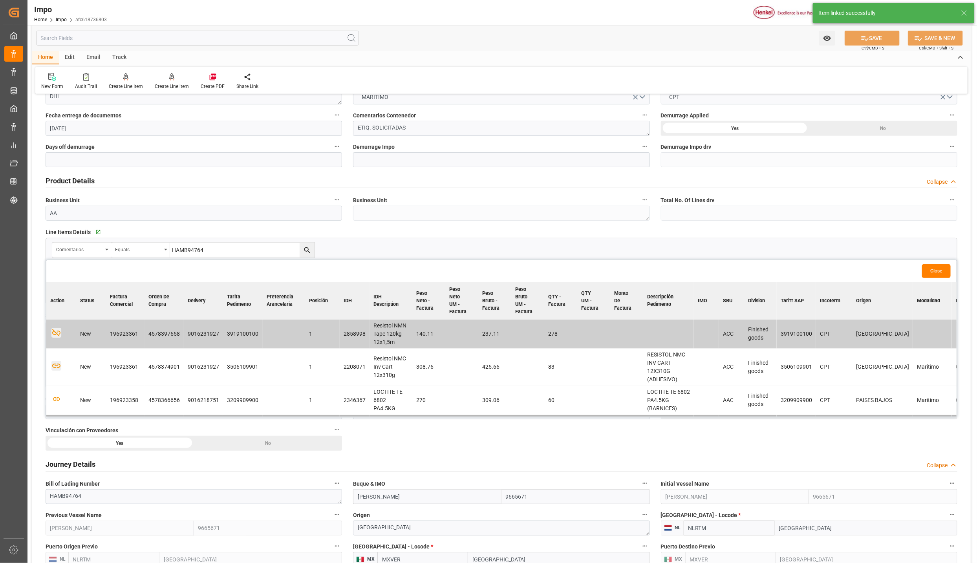
click at [58, 370] on icon "button" at bounding box center [56, 366] width 10 height 10
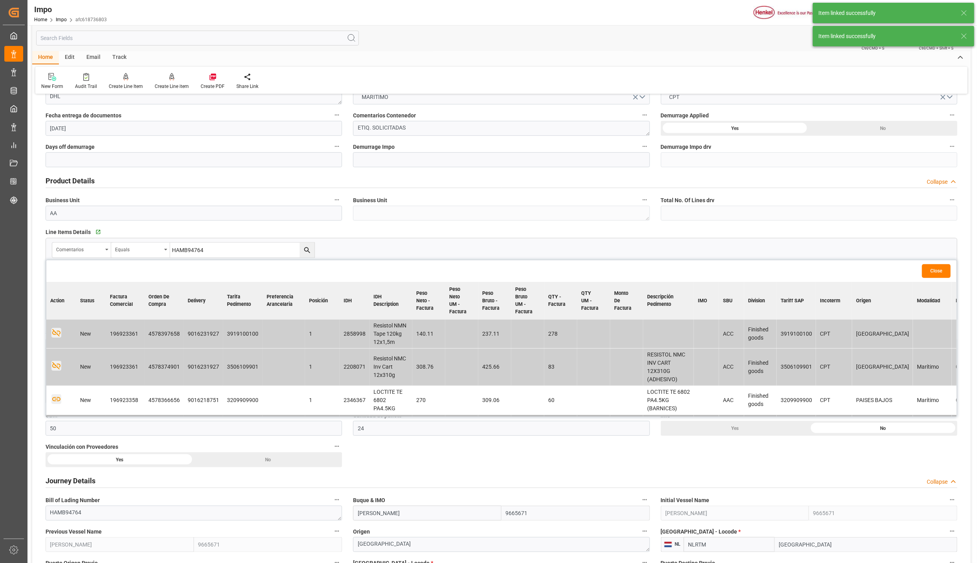
click at [57, 400] on icon "button" at bounding box center [56, 399] width 8 height 4
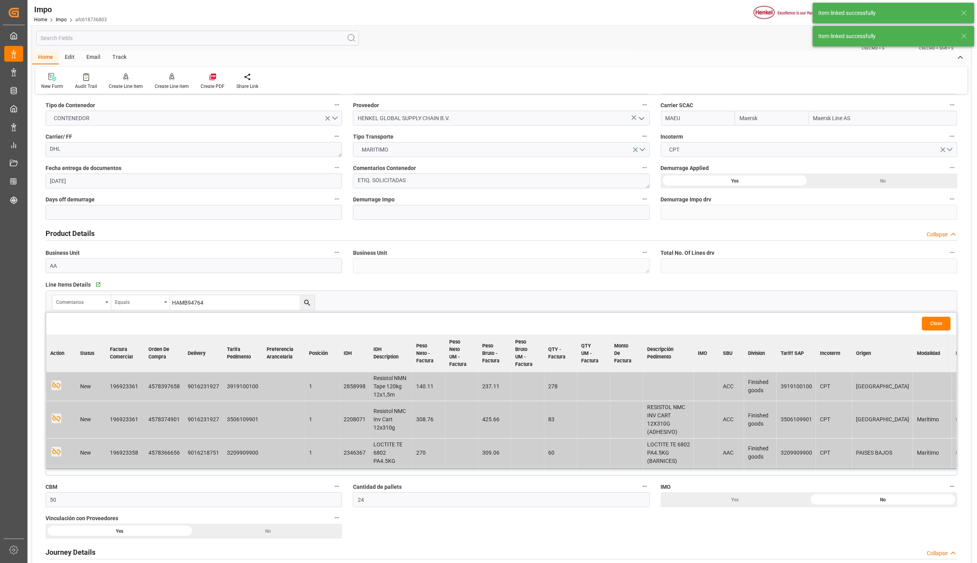
scroll to position [0, 0]
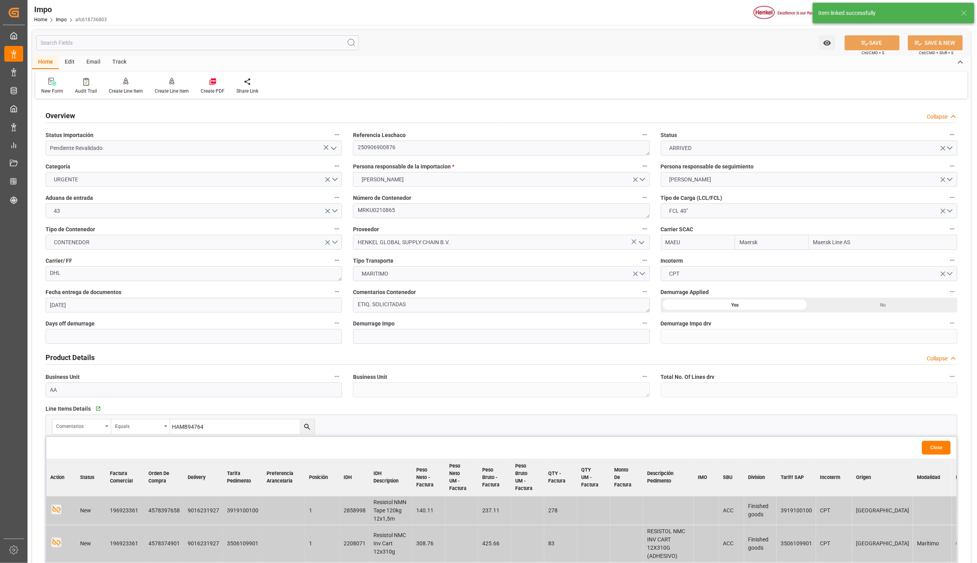
click at [336, 144] on icon "open menu" at bounding box center [333, 148] width 9 height 9
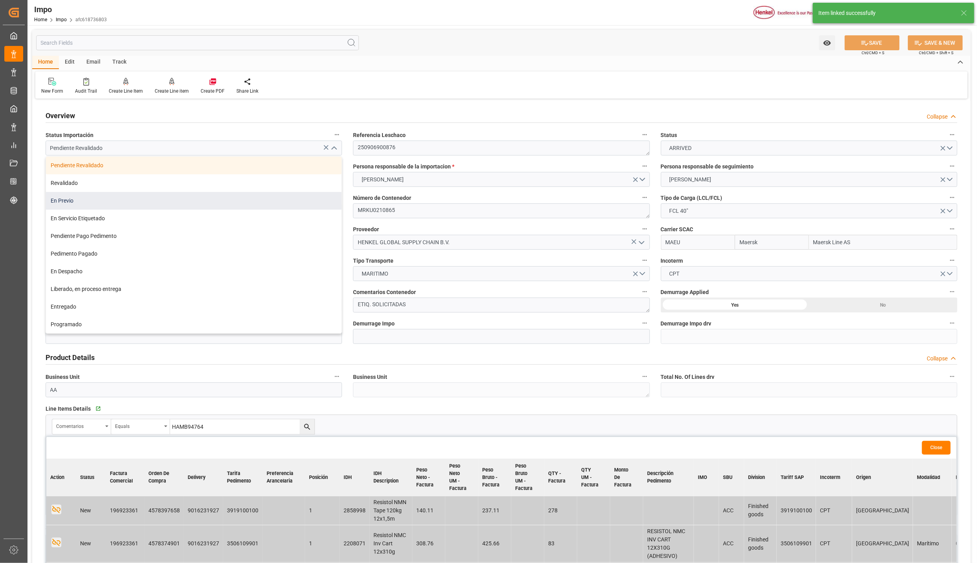
click at [82, 197] on div "En Previo" at bounding box center [194, 201] width 296 height 18
type input "En Previo"
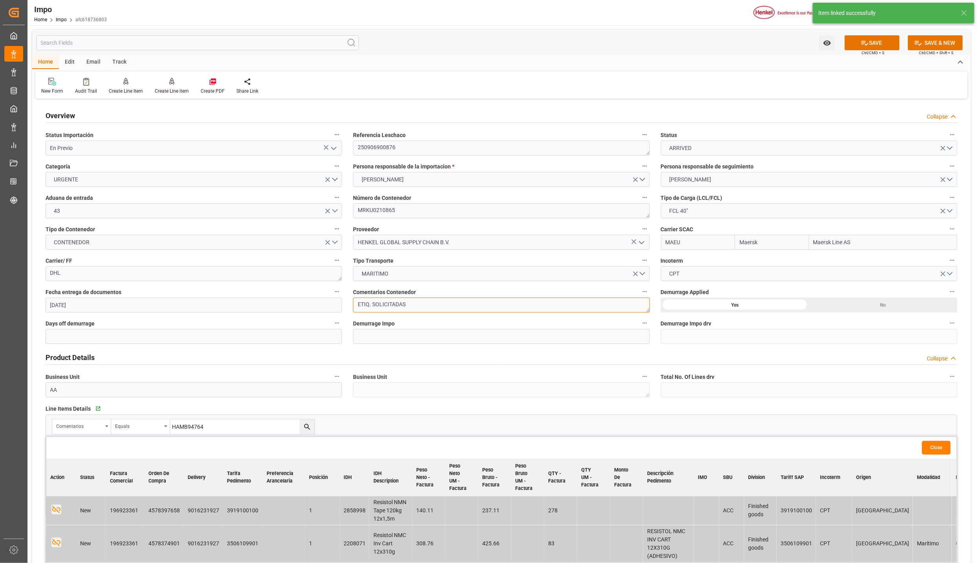
click at [412, 305] on textarea "ETIQ. SOLICITADAS" at bounding box center [501, 305] width 297 height 15
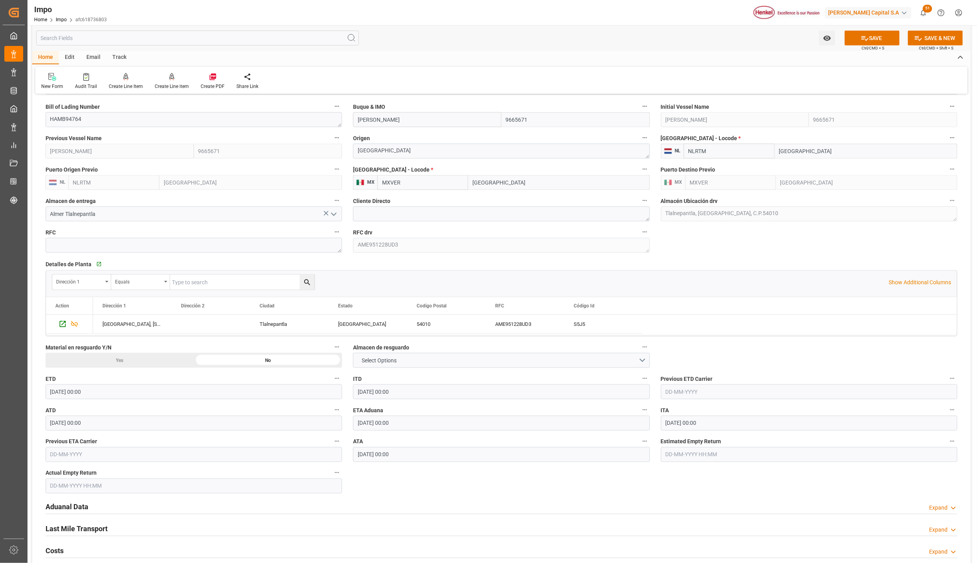
scroll to position [648, 0]
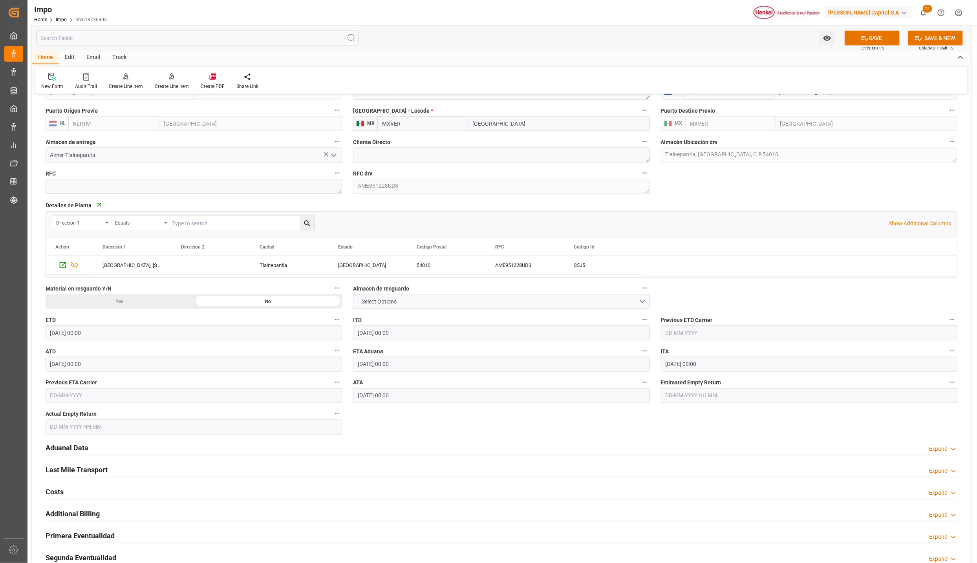
type textarea "ETIQ. SOLICITADAS. PREVIO 26-SEPT"
click at [63, 445] on h2 "Aduanal Data" at bounding box center [67, 448] width 43 height 11
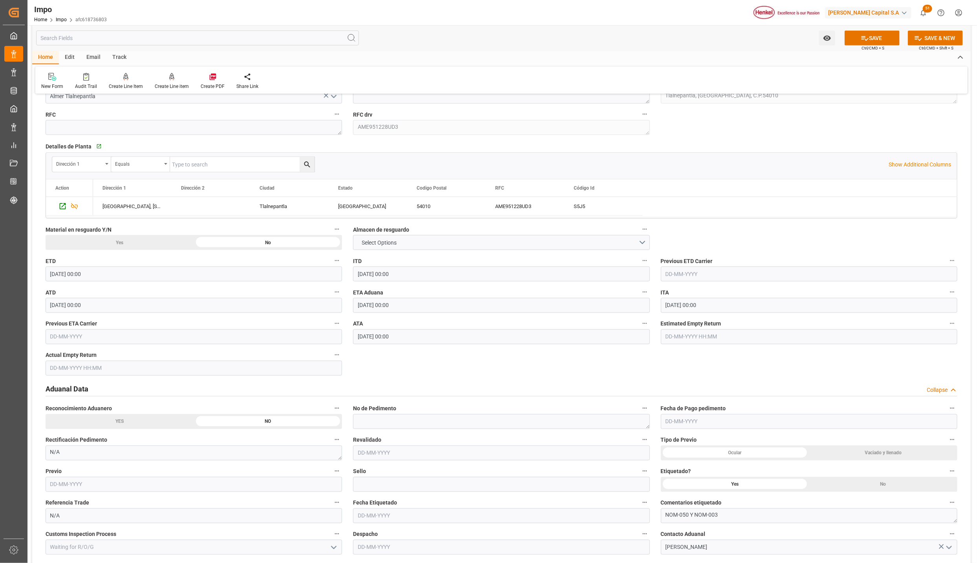
scroll to position [766, 0]
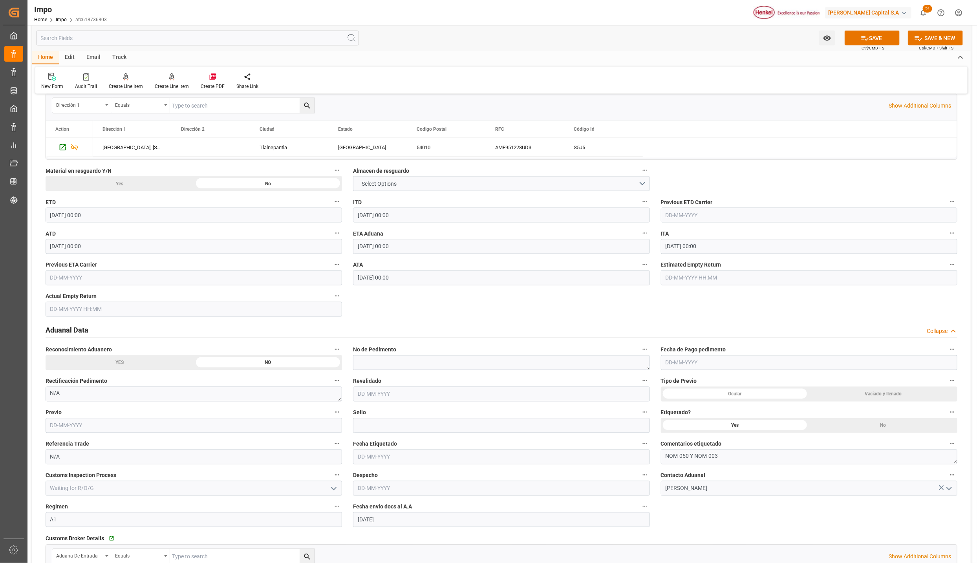
click at [66, 427] on input "text" at bounding box center [194, 425] width 297 height 15
type input "[DATE]"
click at [878, 40] on button "SAVE" at bounding box center [872, 38] width 55 height 15
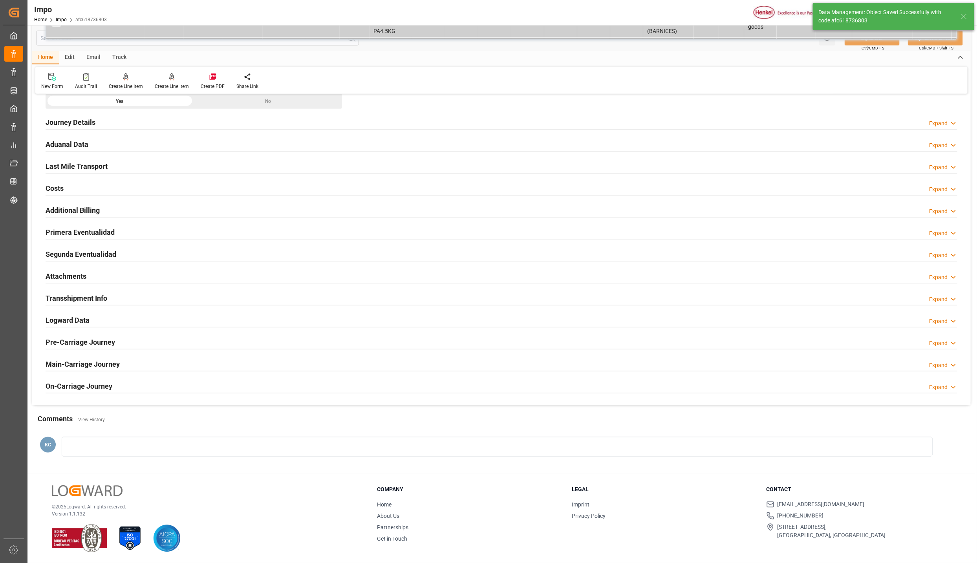
type textarea "AA"
type input "3"
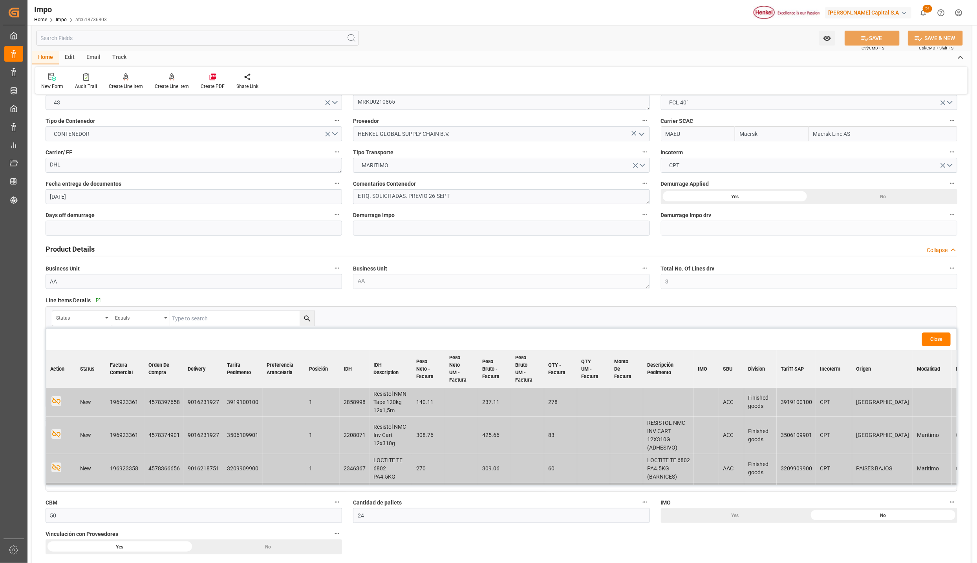
scroll to position [73, 0]
